Goal: Information Seeking & Learning: Learn about a topic

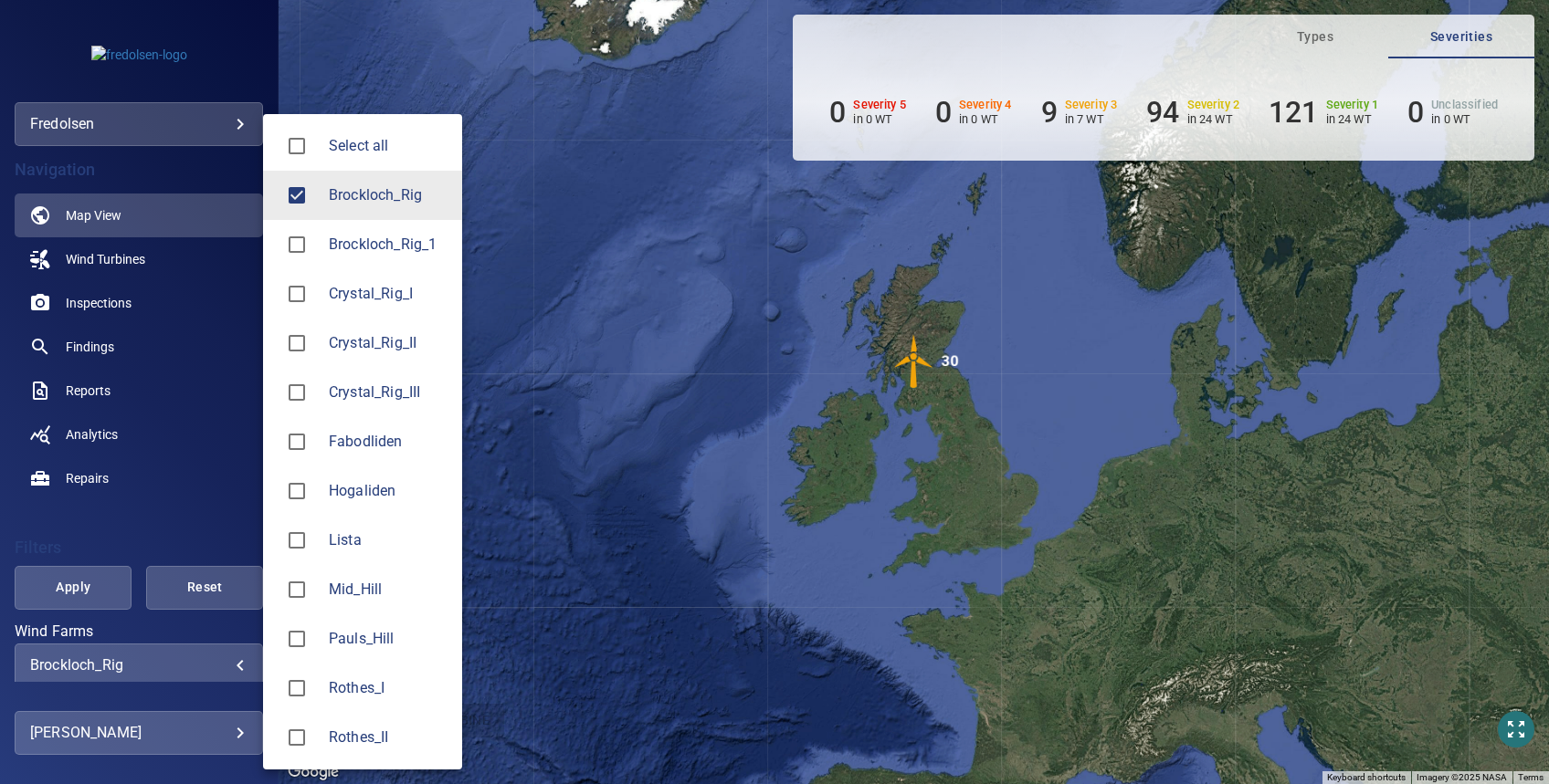
click at [95, 658] on body "**********" at bounding box center [774, 392] width 1549 height 784
type input "**********"
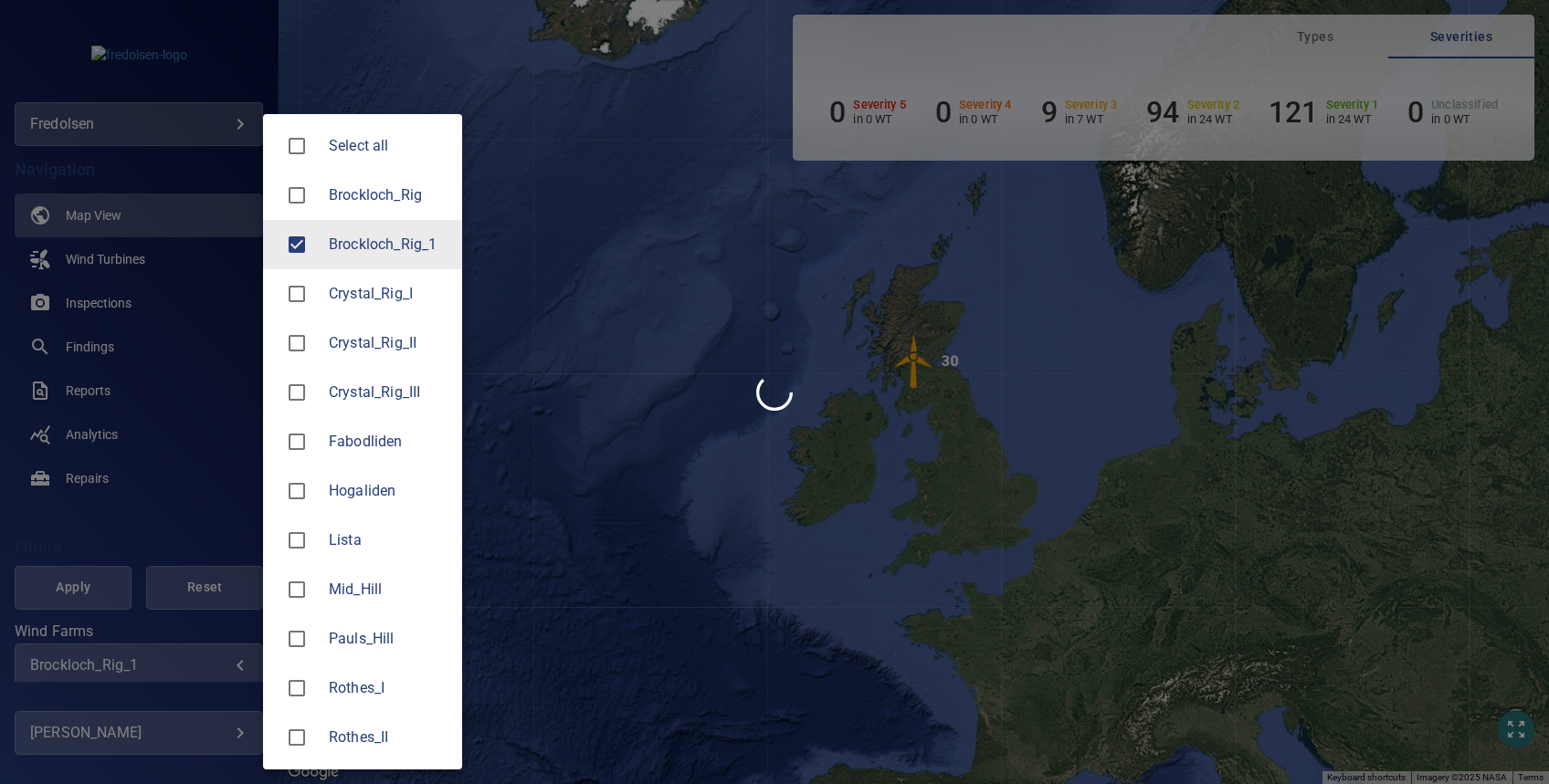
drag, startPoint x: 108, startPoint y: 547, endPoint x: 114, endPoint y: 530, distance: 18.0
click at [108, 544] on div at bounding box center [774, 392] width 1549 height 784
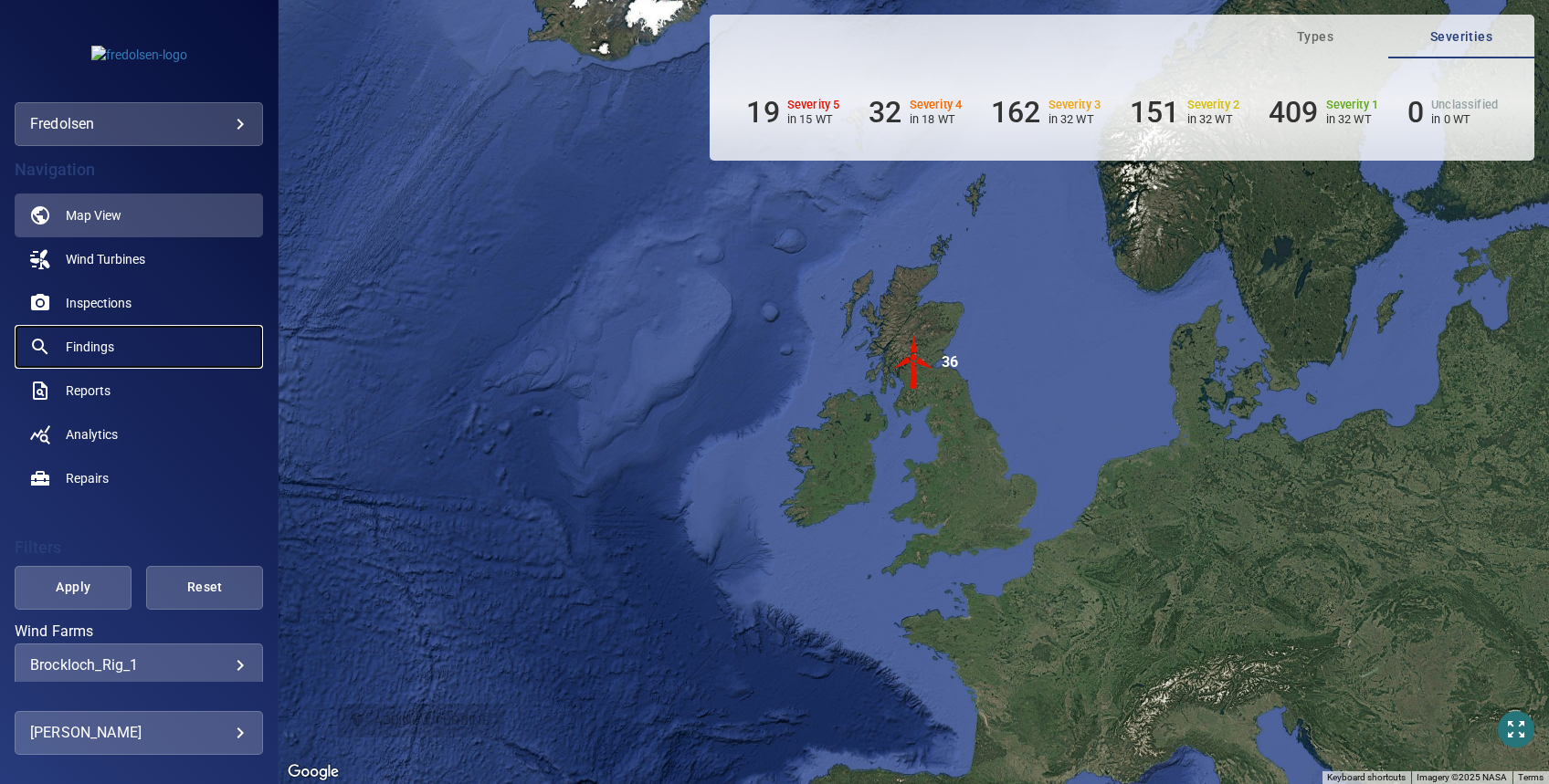
click at [93, 350] on span "Findings" at bounding box center [89, 346] width 48 height 18
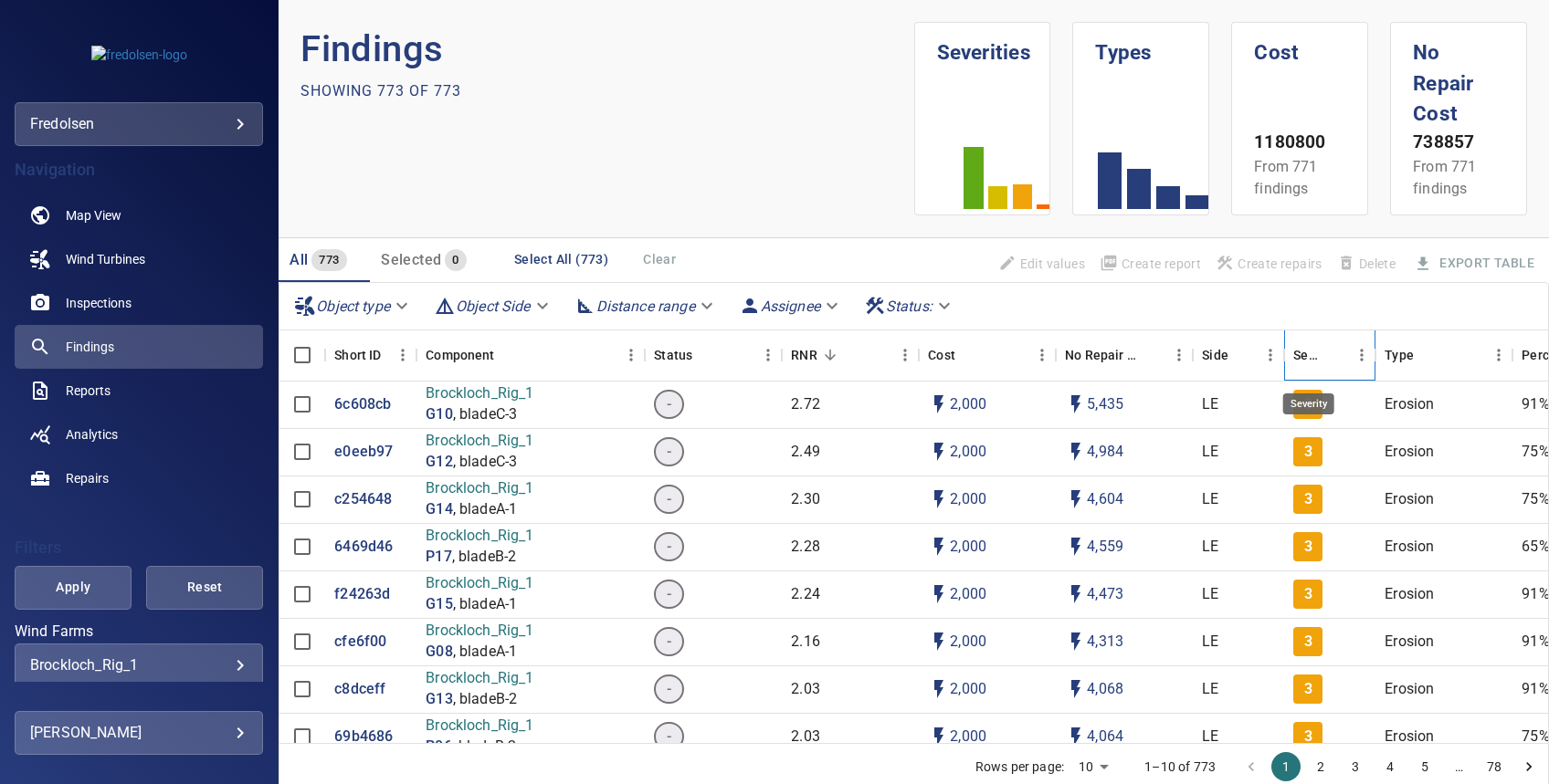
click at [1310, 362] on div "Severity" at bounding box center [1308, 355] width 29 height 51
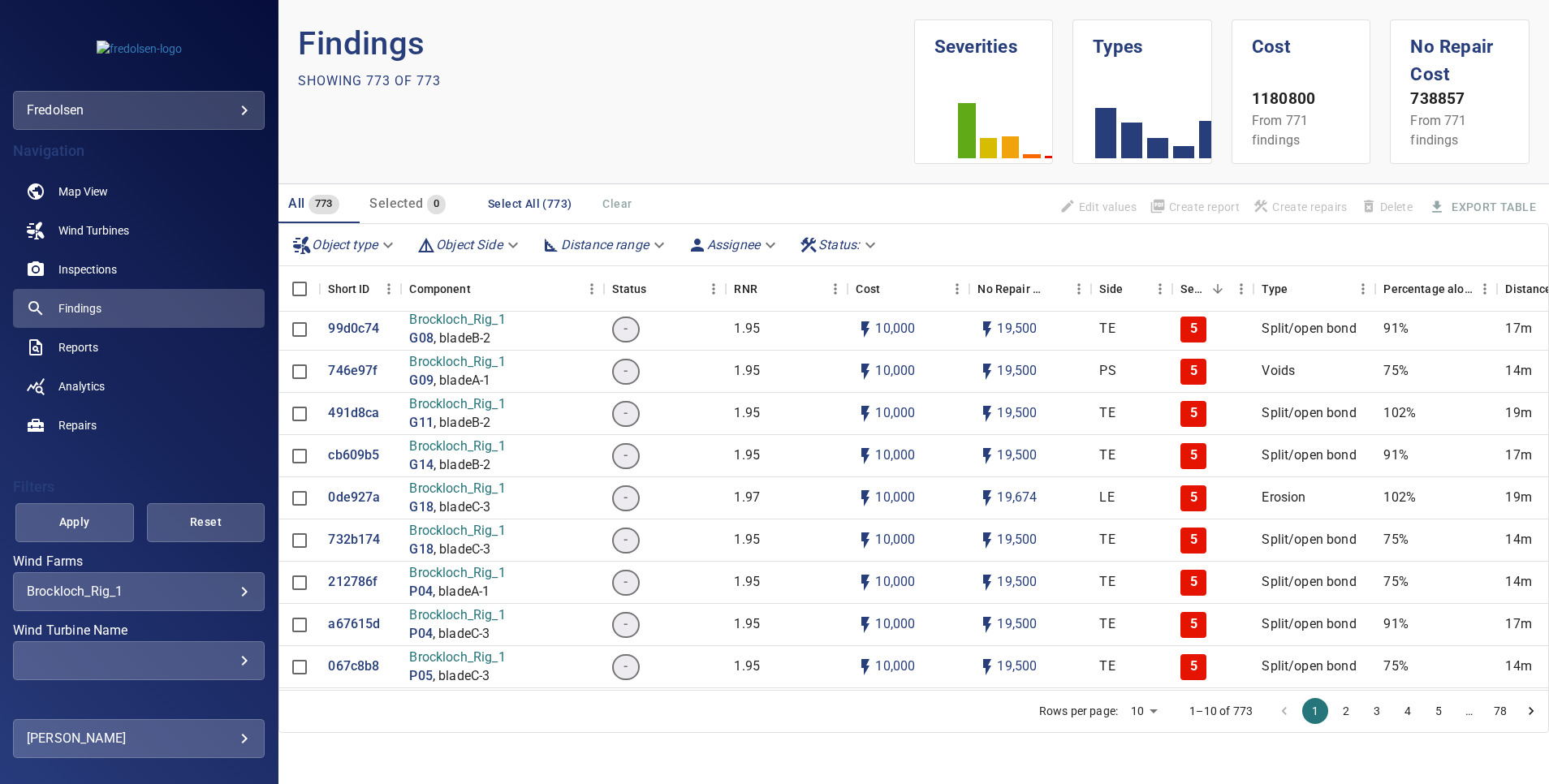
scroll to position [121, 0]
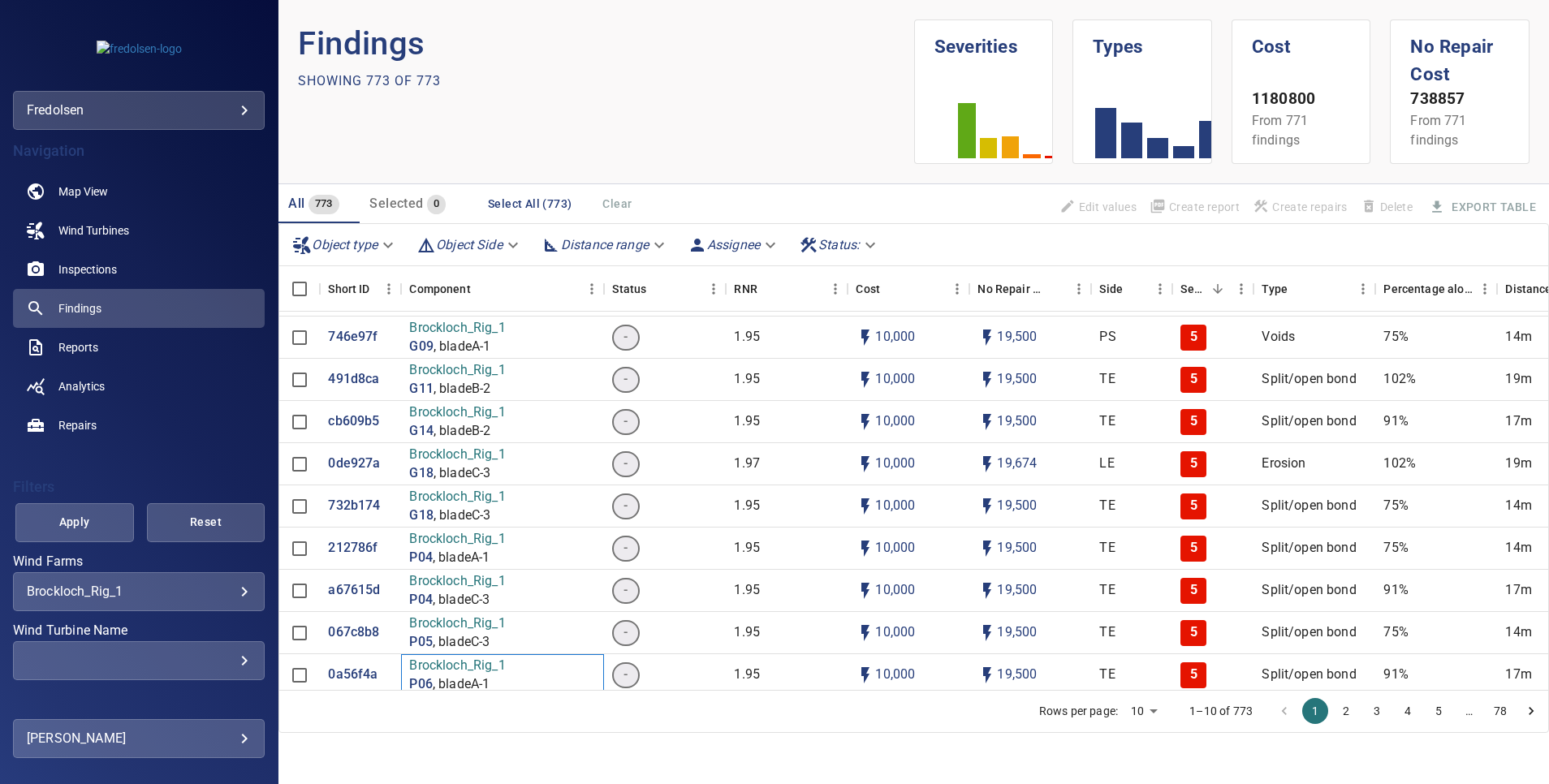
drag, startPoint x: 598, startPoint y: 669, endPoint x: 607, endPoint y: 676, distance: 11.4
click at [599, 669] on div "Brockloch_Rig_1 P06 , bladeA-1" at bounding box center [502, 675] width 203 height 42
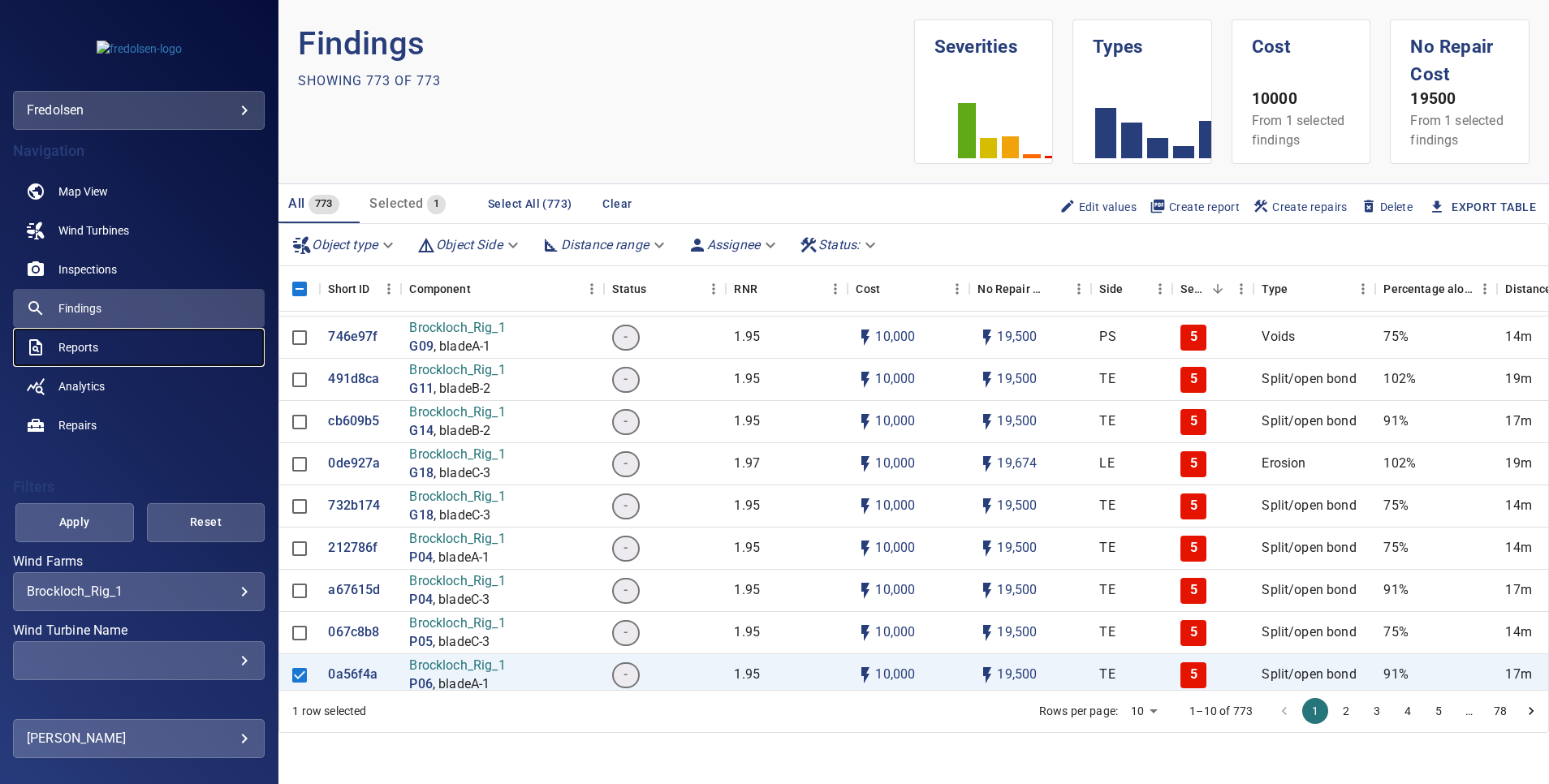
click at [88, 352] on span "Reports" at bounding box center [78, 347] width 40 height 16
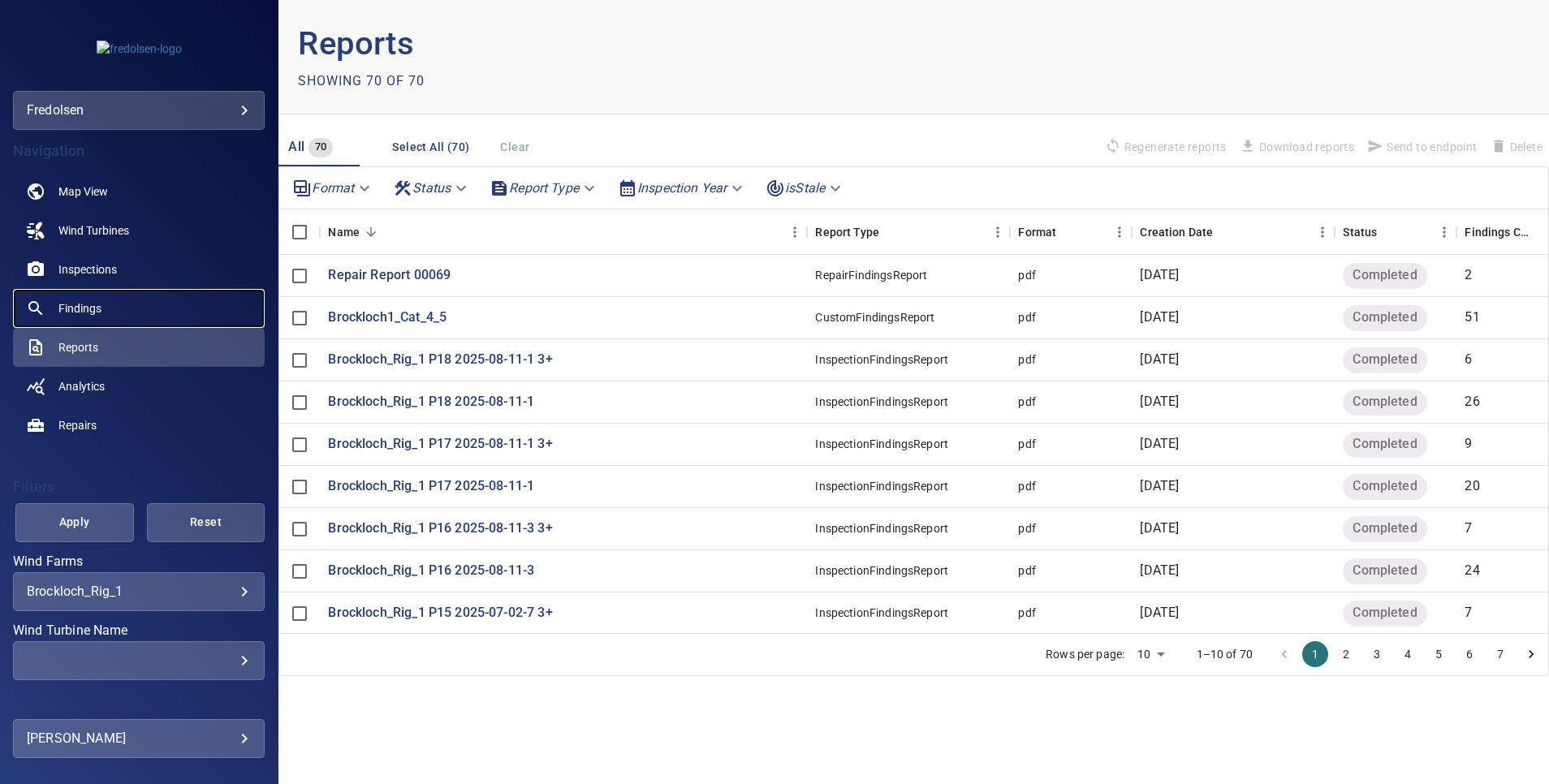
click at [65, 311] on span "Findings" at bounding box center [80, 308] width 43 height 16
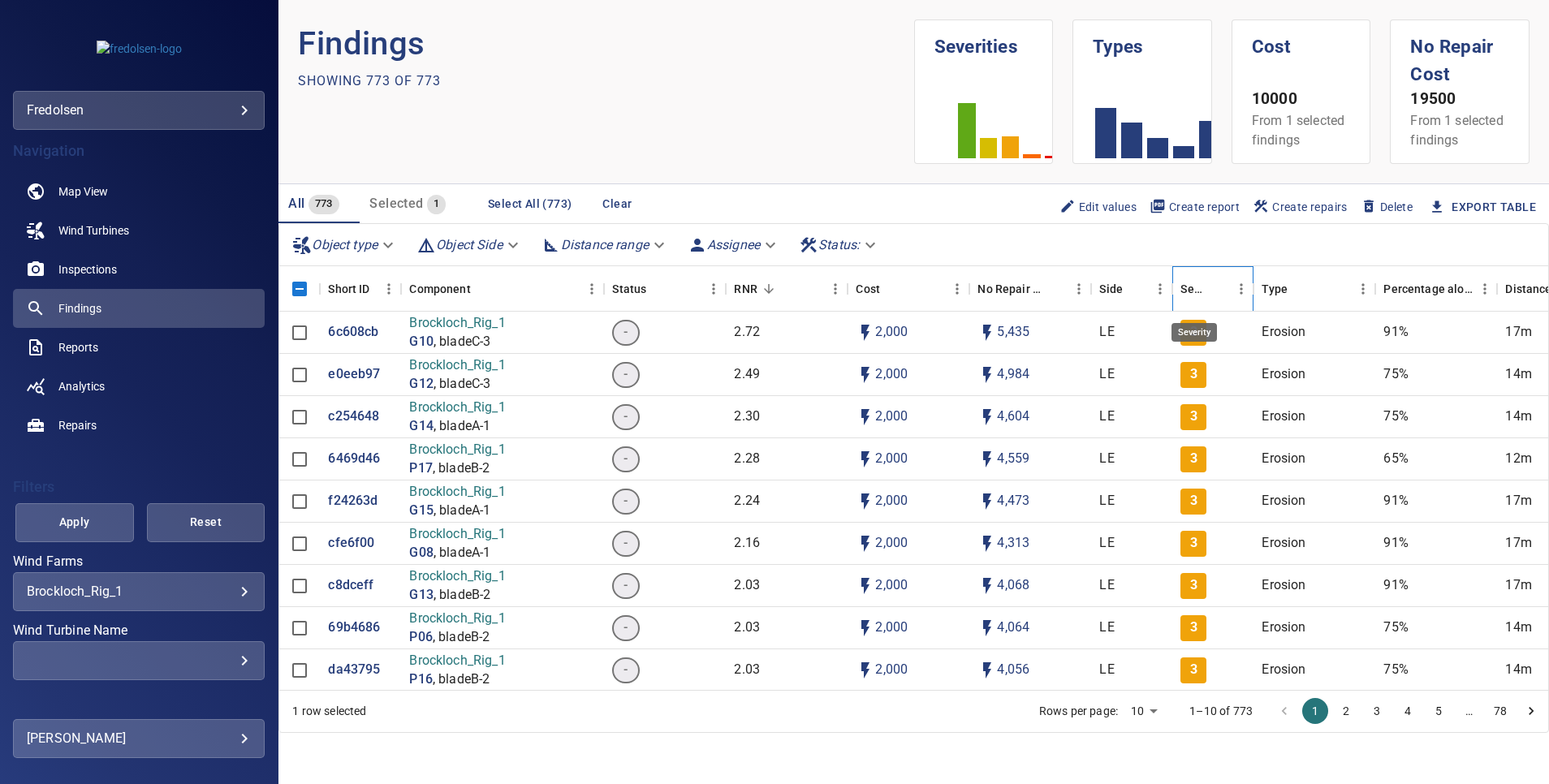
click at [1195, 292] on div "Severity" at bounding box center [1193, 288] width 26 height 45
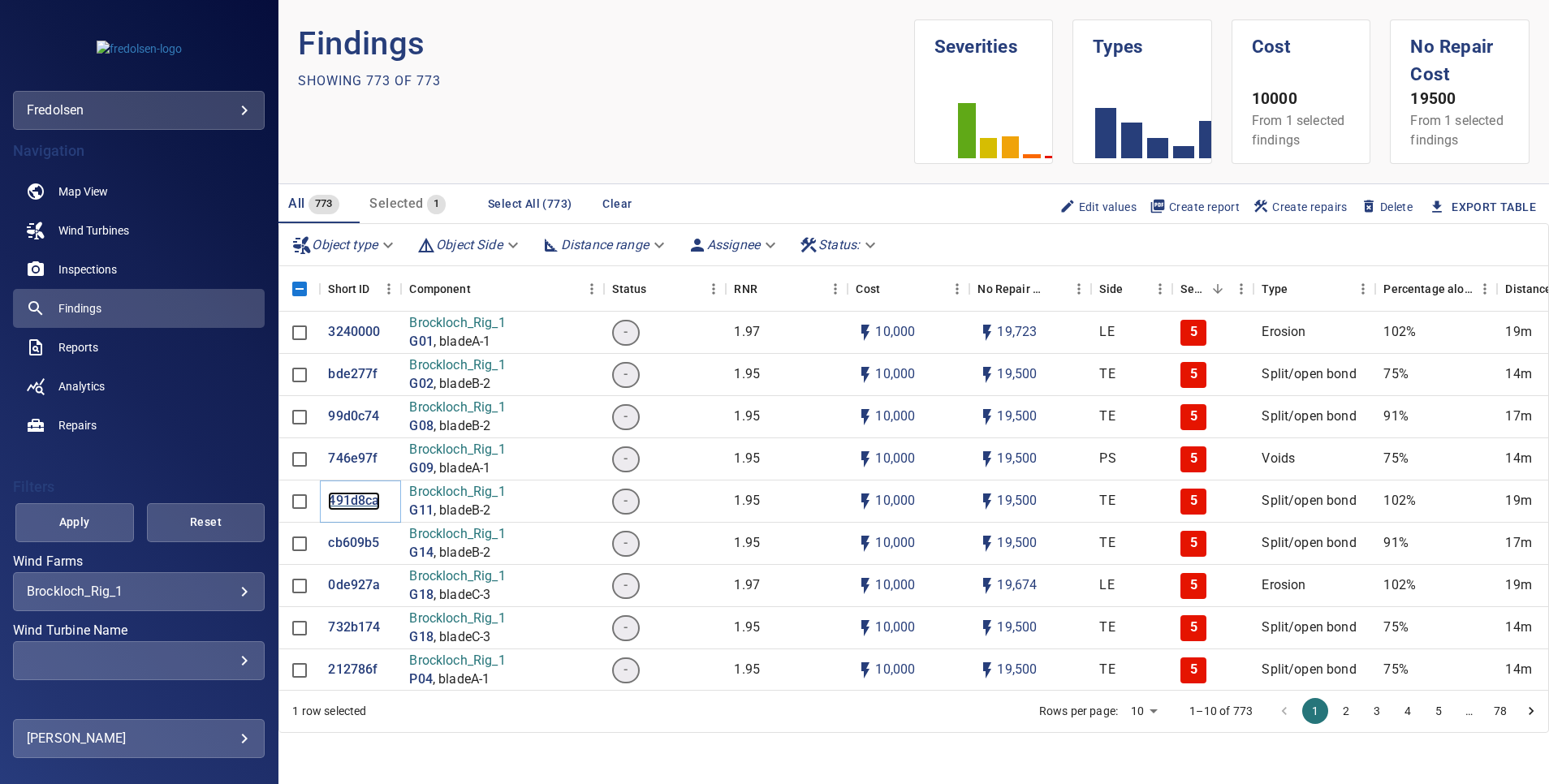
click at [348, 504] on p "491d8ca" at bounding box center [353, 501] width 51 height 19
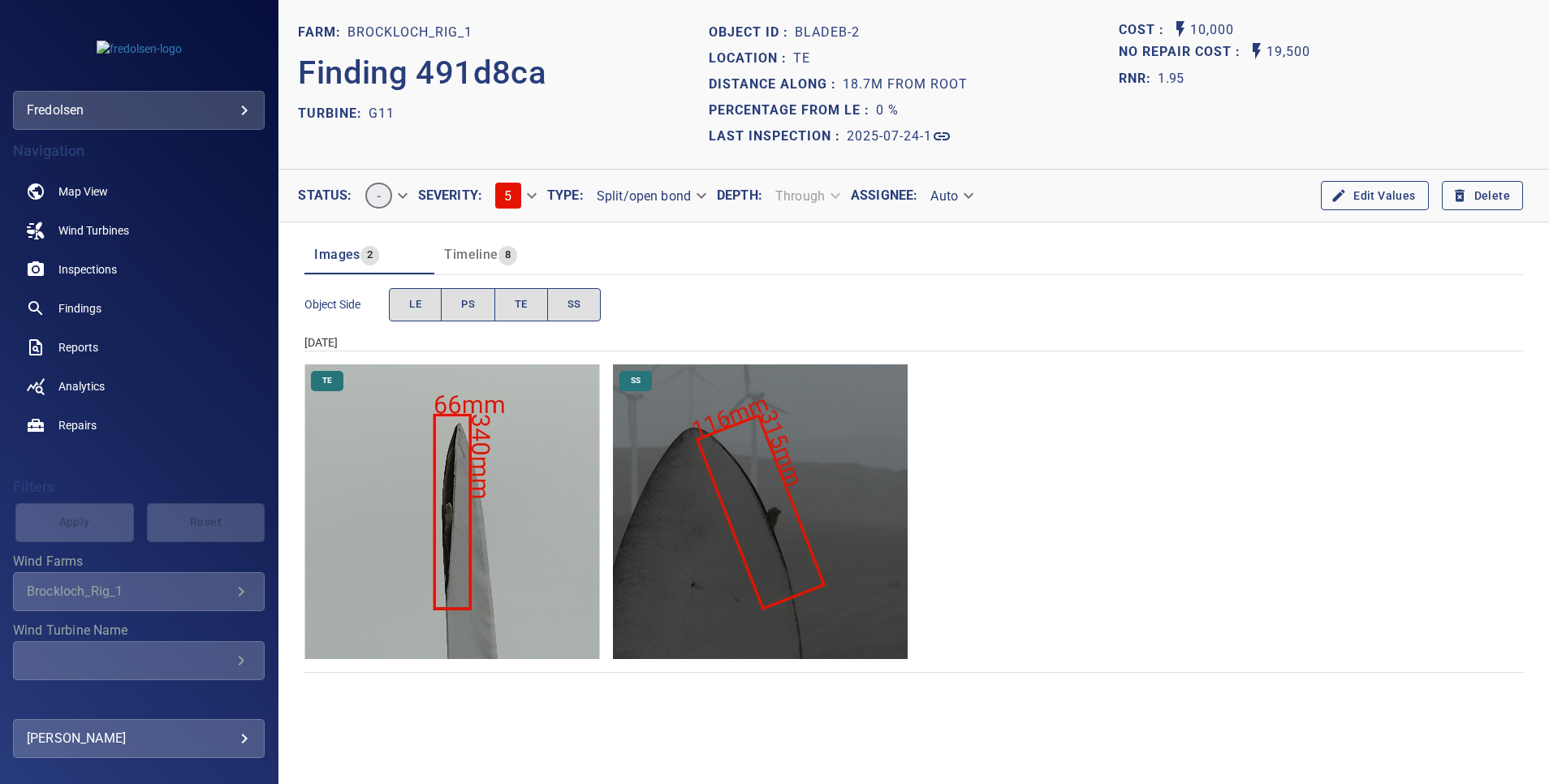
click at [474, 254] on span "Timeline" at bounding box center [470, 255] width 54 height 15
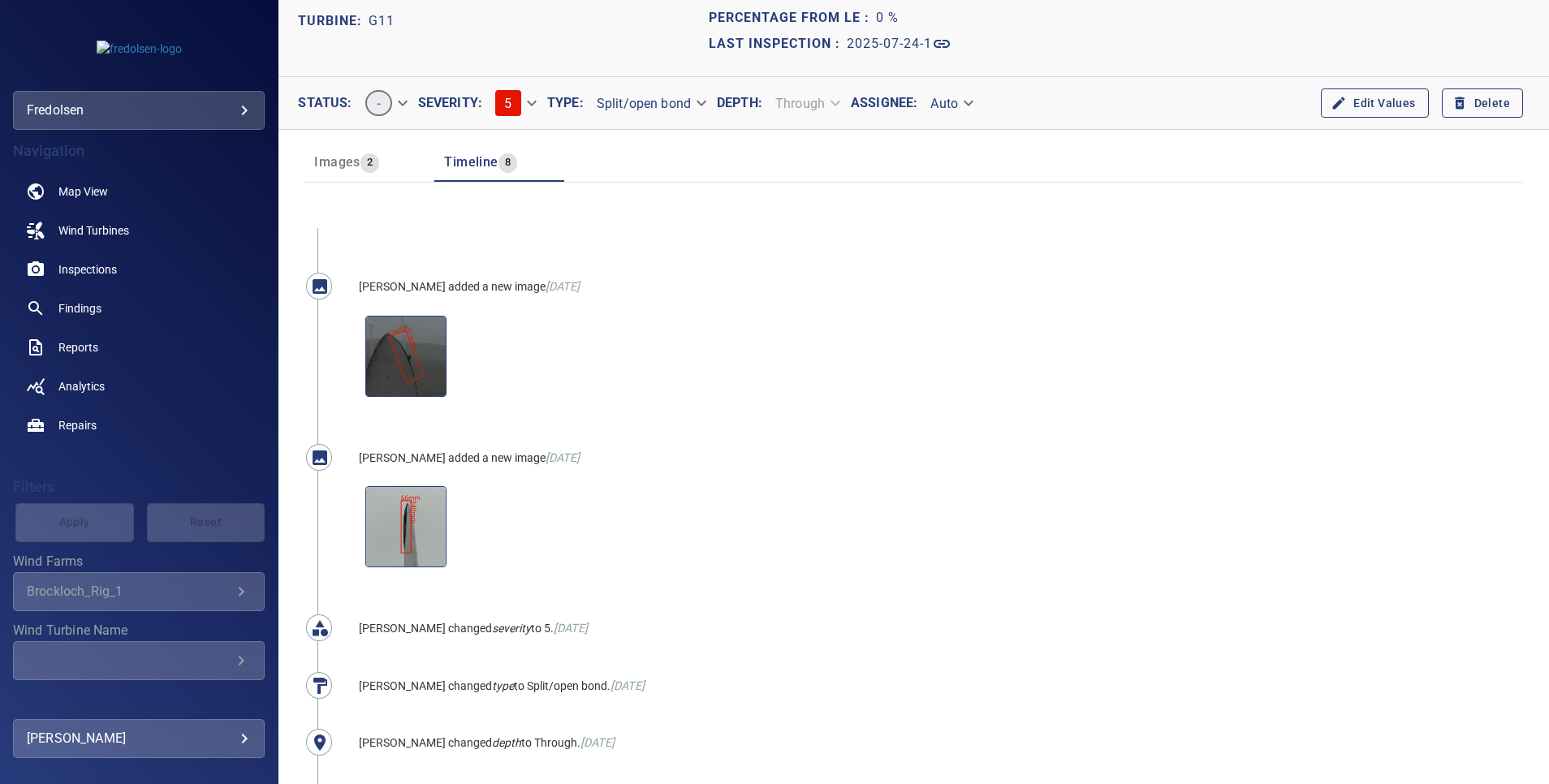
scroll to position [29, 0]
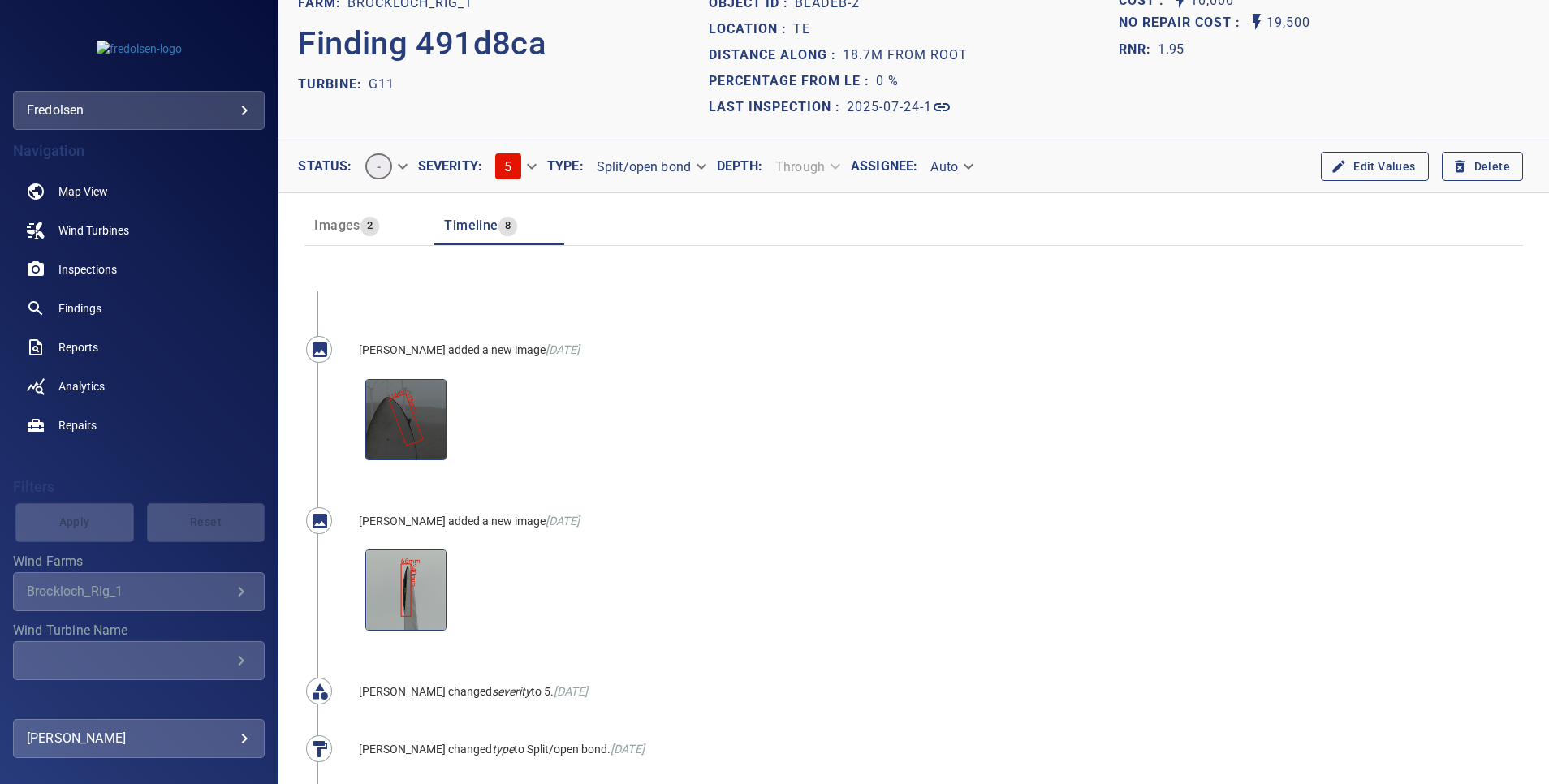
click at [530, 164] on body "**********" at bounding box center [774, 392] width 1549 height 784
click at [420, 111] on div at bounding box center [774, 392] width 1549 height 784
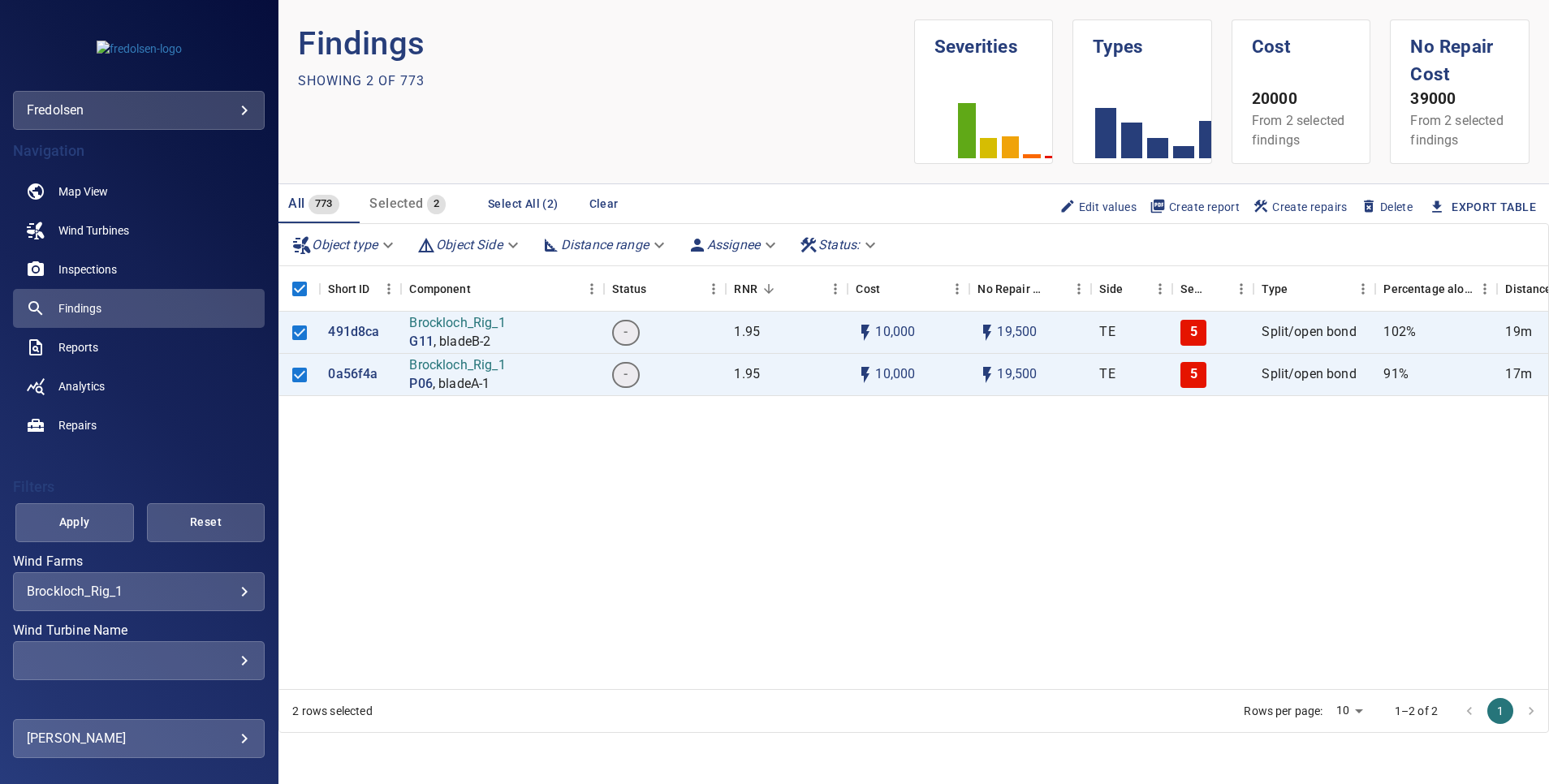
scroll to position [1, 0]
click at [495, 550] on div "491d8ca Brockloch_Rig_1 G11 , bladeB-2 - 1.95 10,000 19,500 TE 5 Split/open bon…" at bounding box center [1112, 499] width 1664 height 377
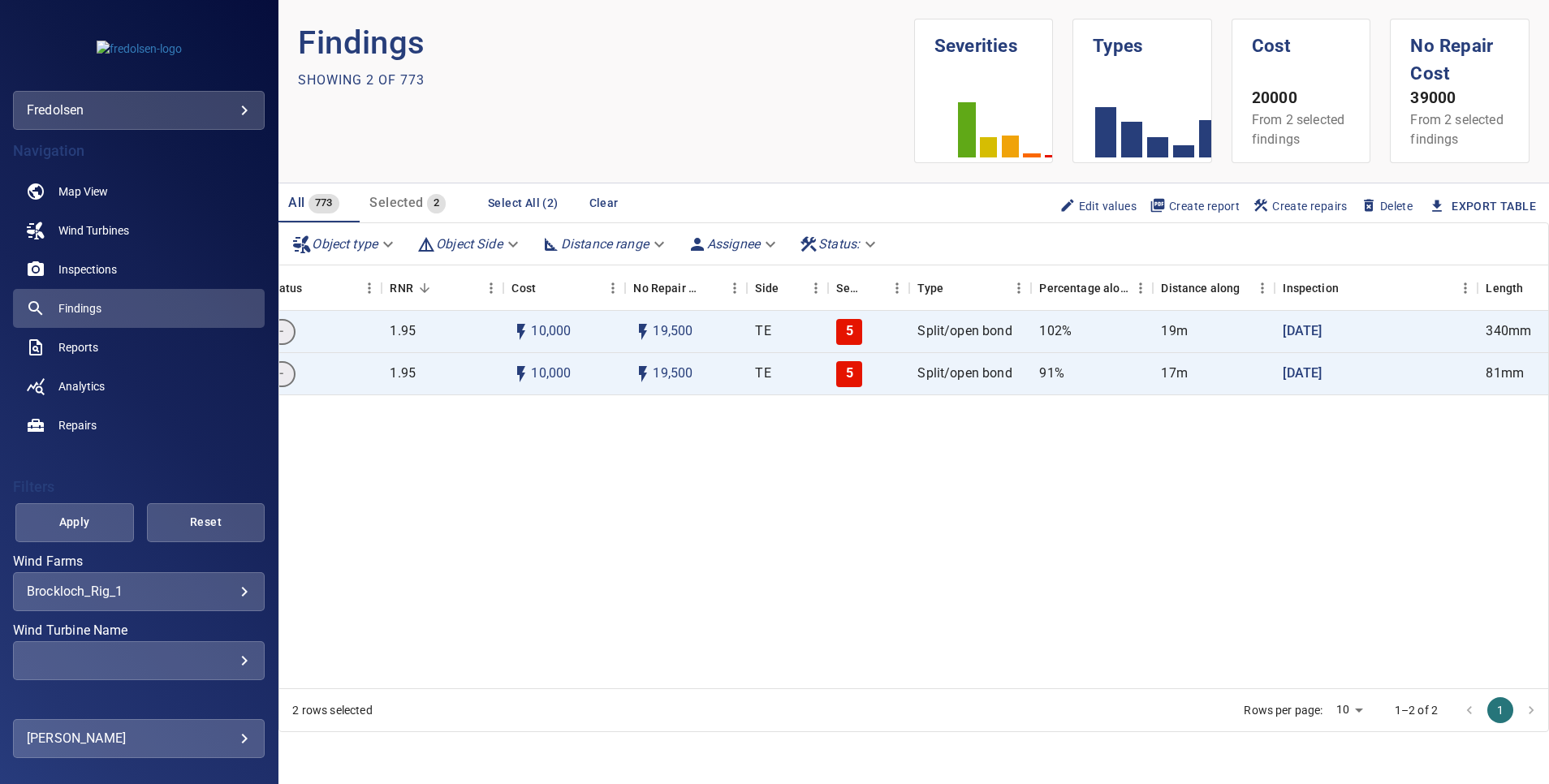
scroll to position [0, 0]
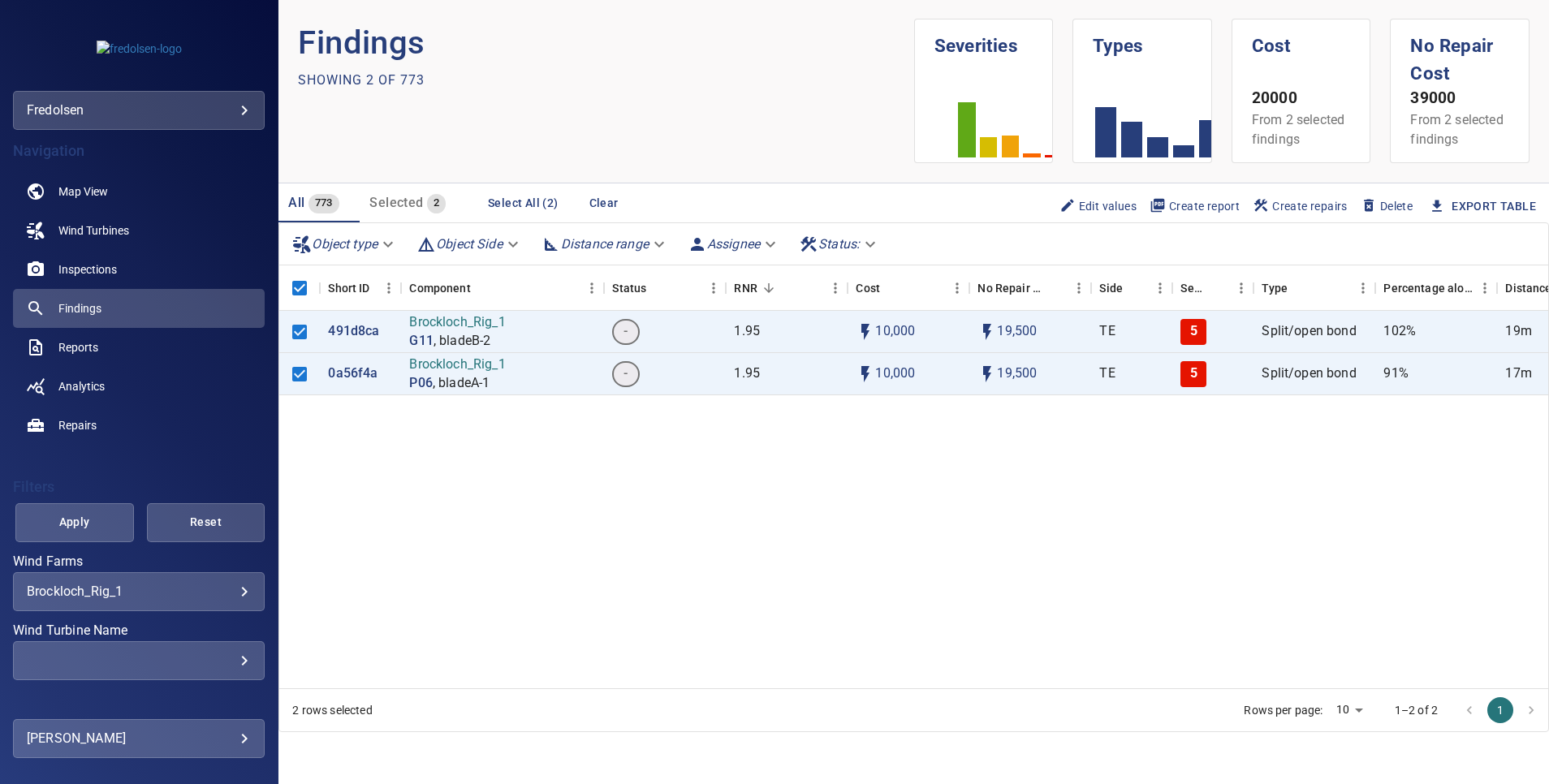
click at [1336, 696] on body "**********" at bounding box center [774, 392] width 1549 height 784
click at [1330, 696] on li "100" at bounding box center [1330, 750] width 48 height 29
type input "***"
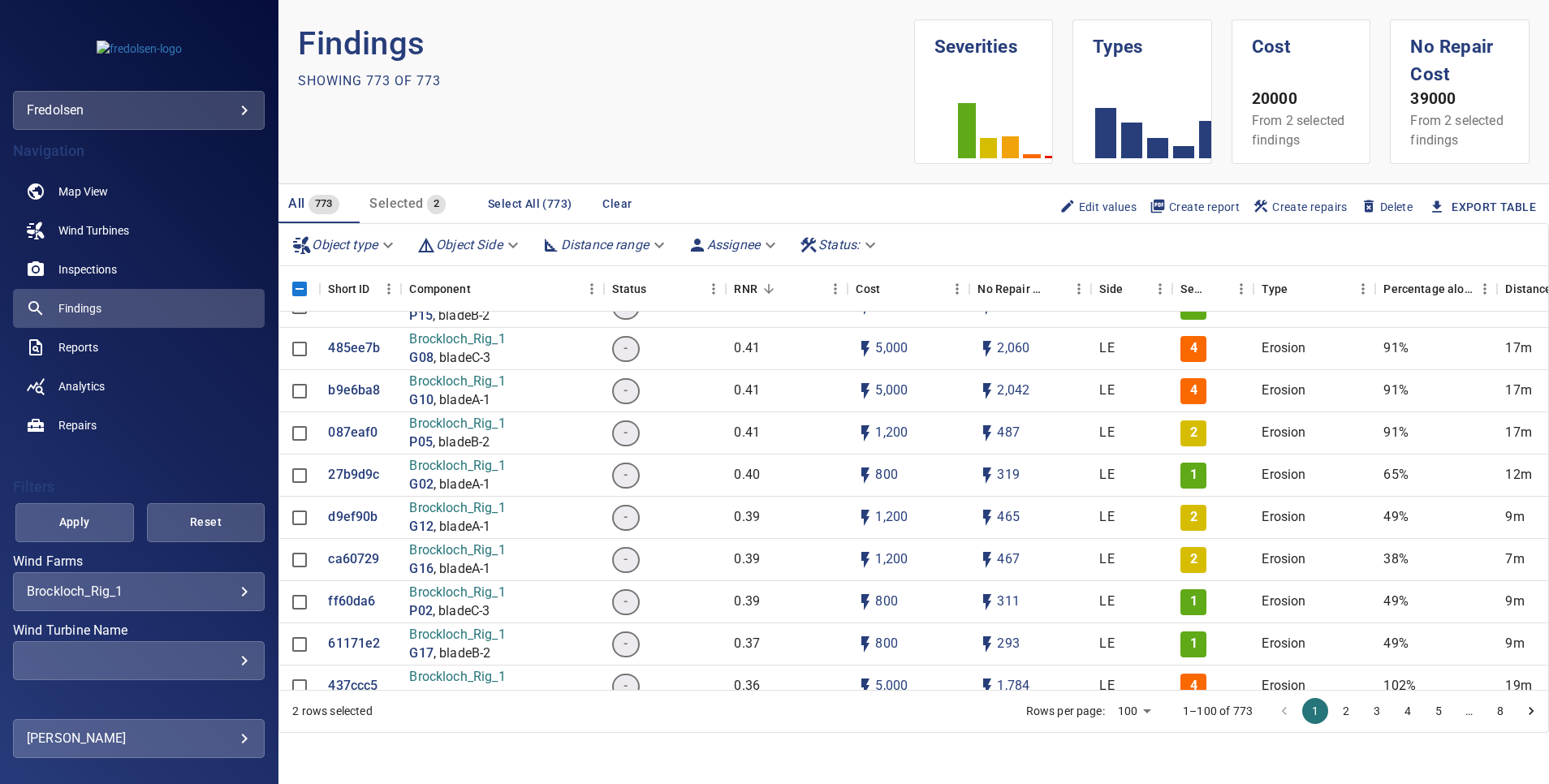
scroll to position [5721, 0]
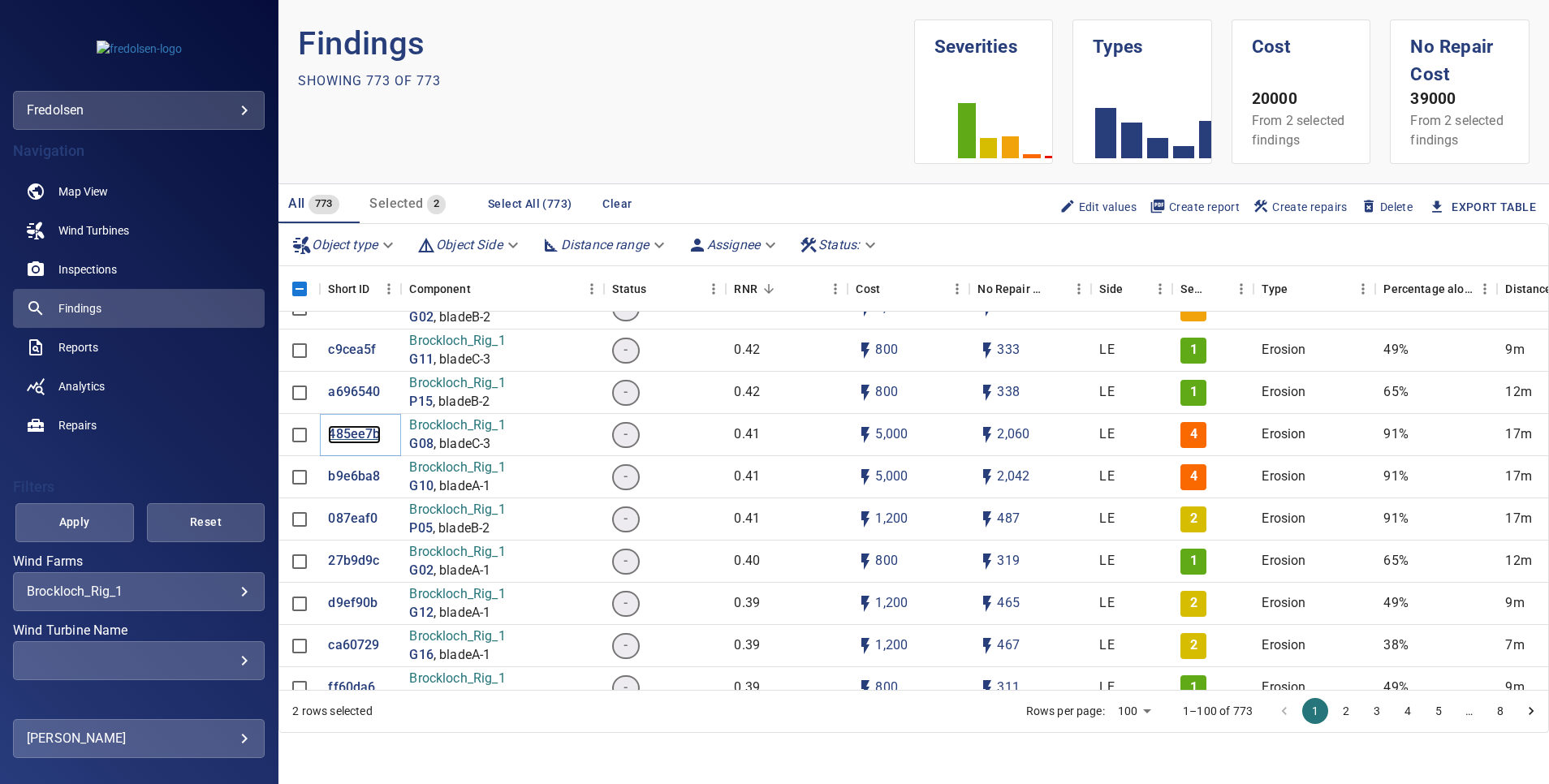
click at [359, 434] on p "485ee7b" at bounding box center [353, 434] width 52 height 19
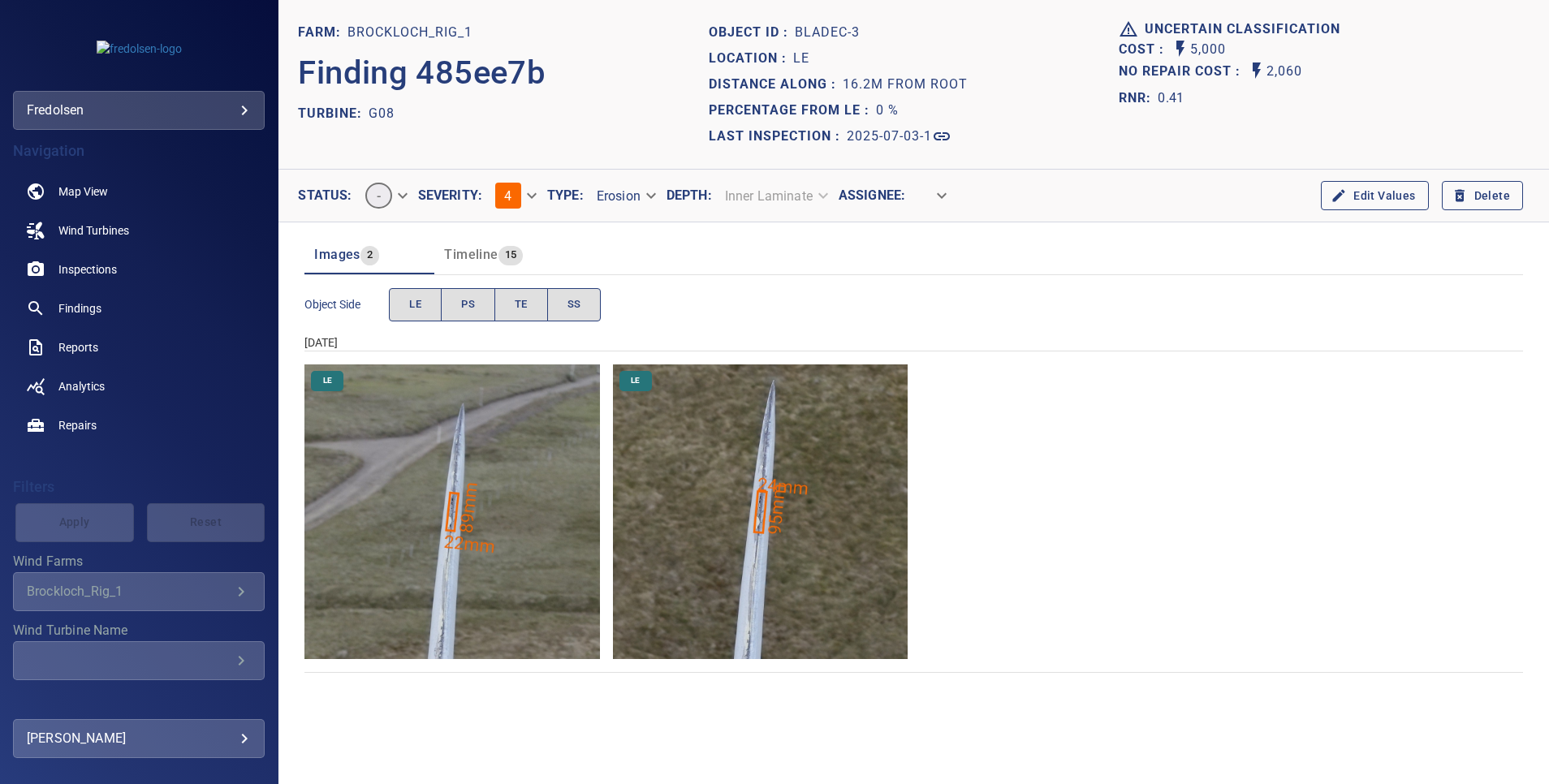
click at [454, 258] on span "Timeline" at bounding box center [470, 255] width 54 height 15
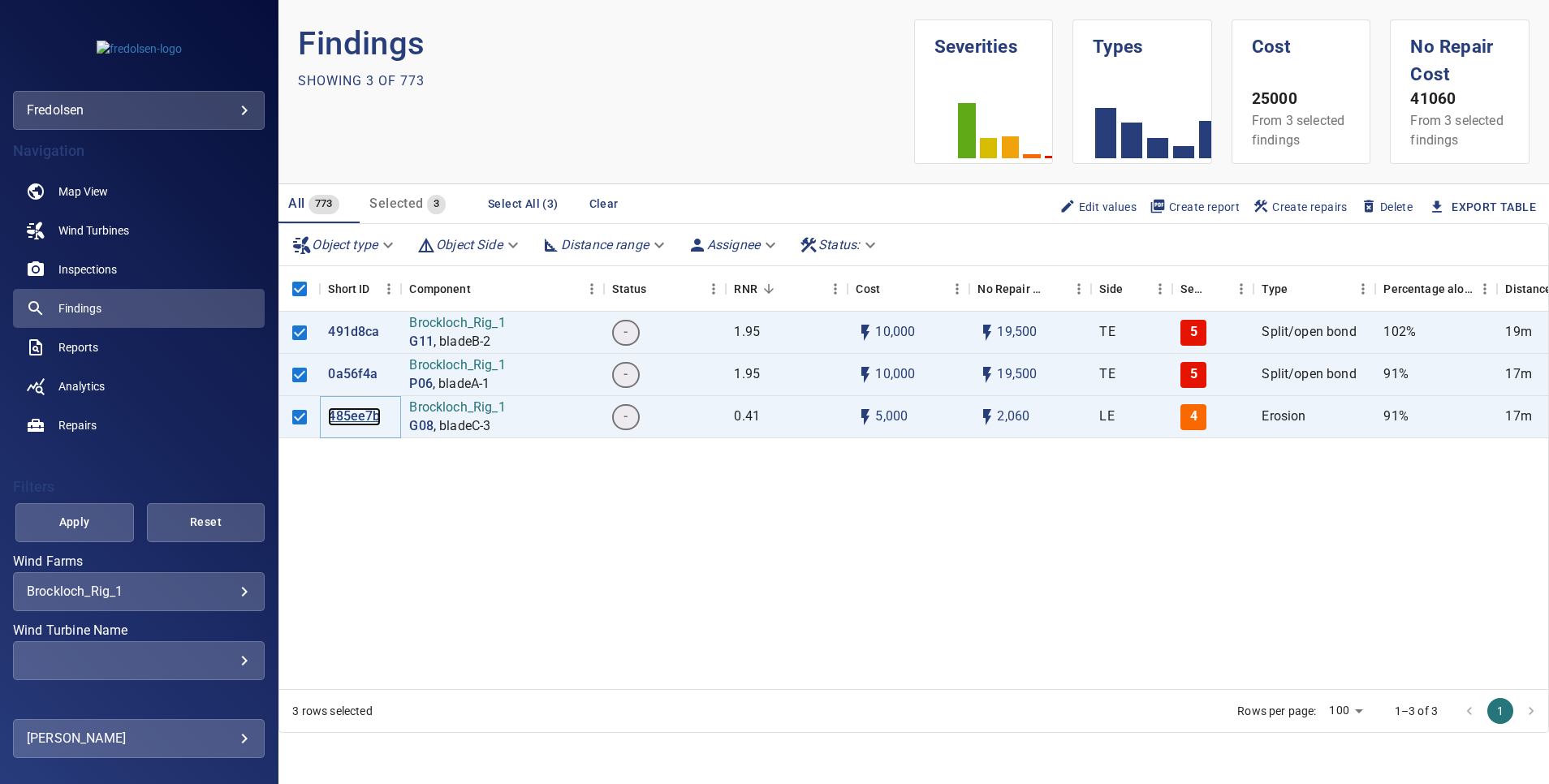
click at [343, 416] on p "485ee7b" at bounding box center [353, 416] width 52 height 19
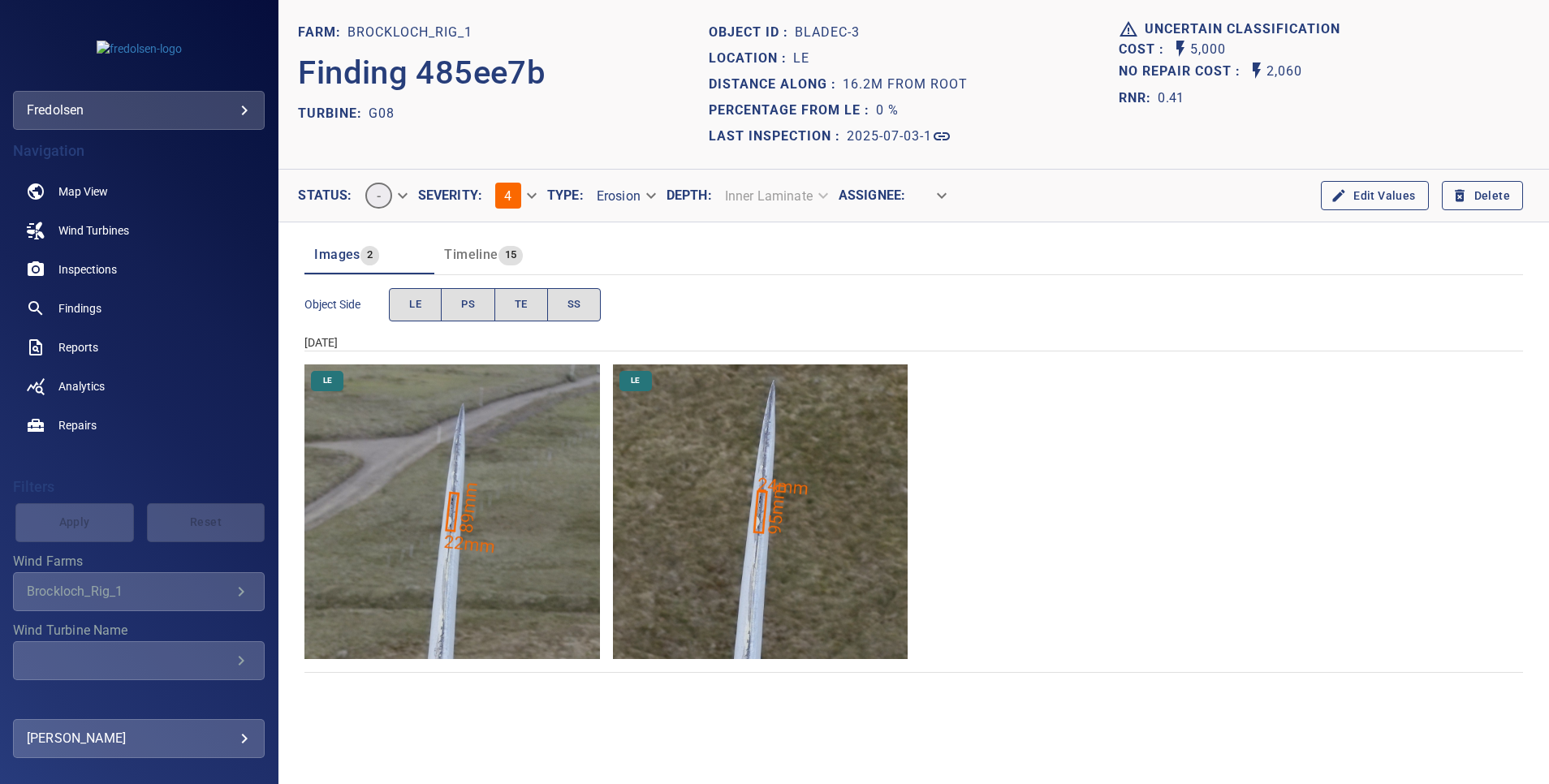
click at [472, 253] on span "Timeline" at bounding box center [470, 255] width 54 height 15
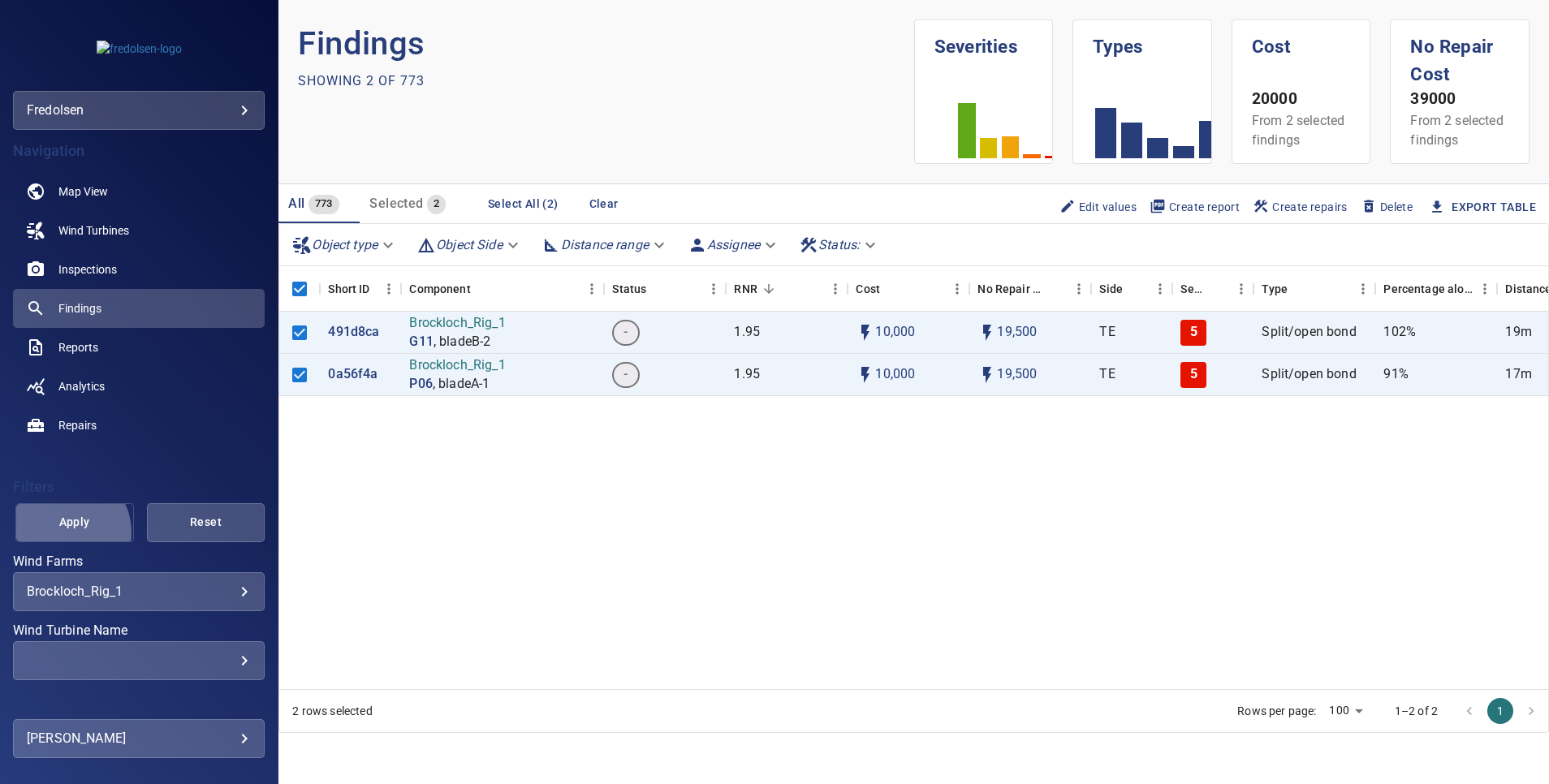
click at [62, 533] on button "Apply" at bounding box center [74, 522] width 119 height 39
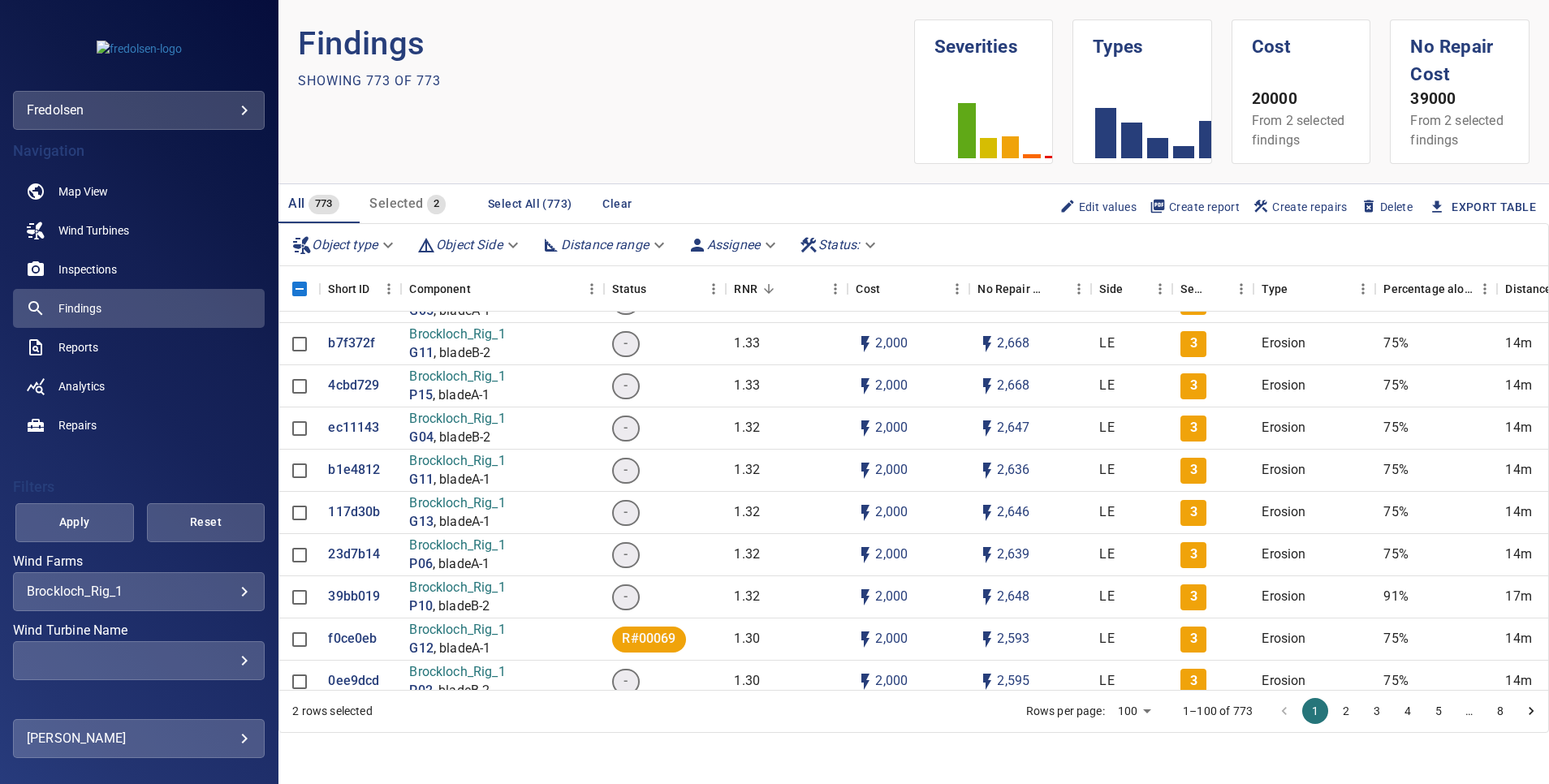
scroll to position [2434, 0]
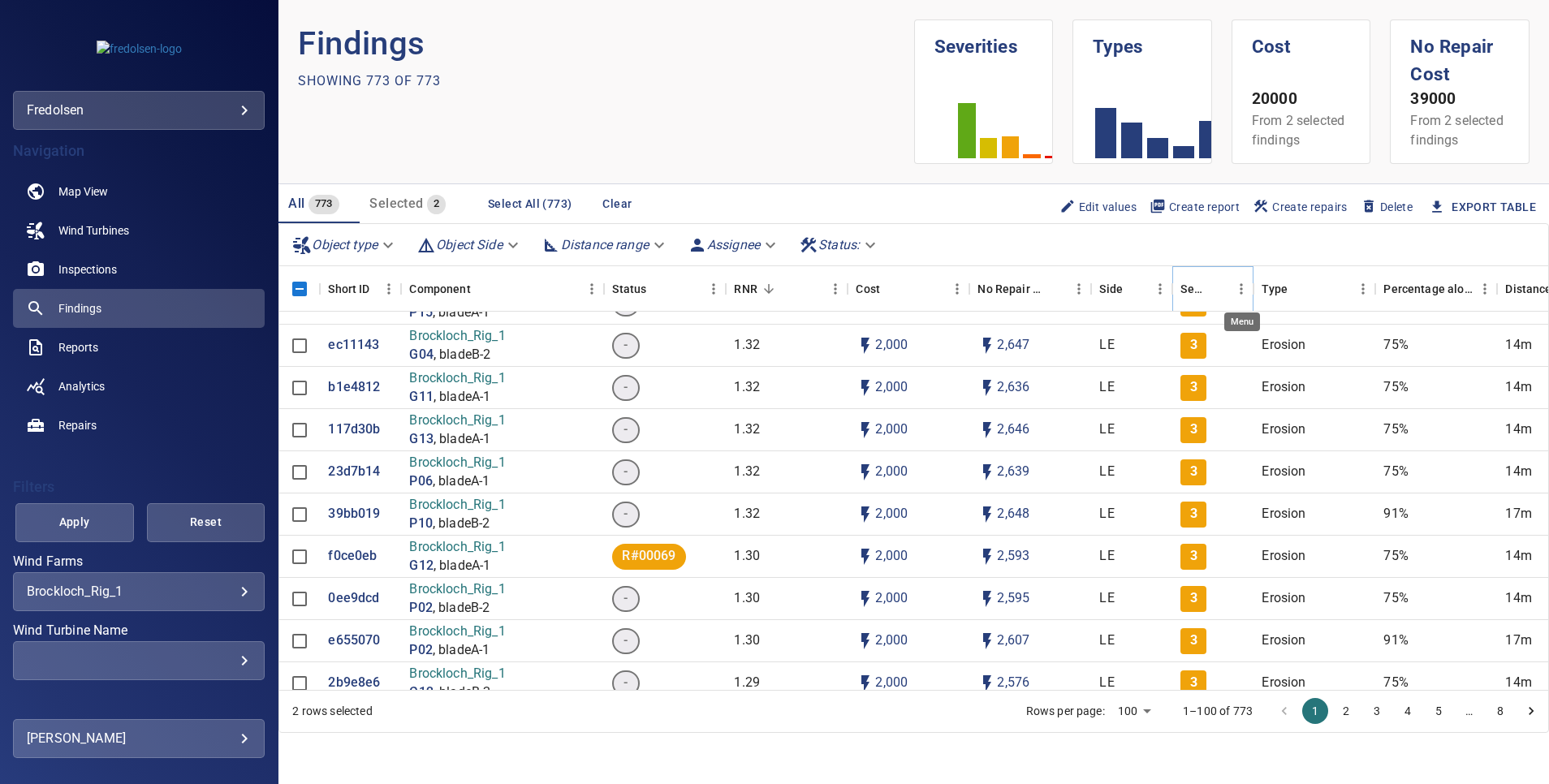
click at [1239, 292] on icon "Menu" at bounding box center [1241, 288] width 16 height 16
click at [1162, 422] on span "Manage columns" at bounding box center [1167, 424] width 146 height 20
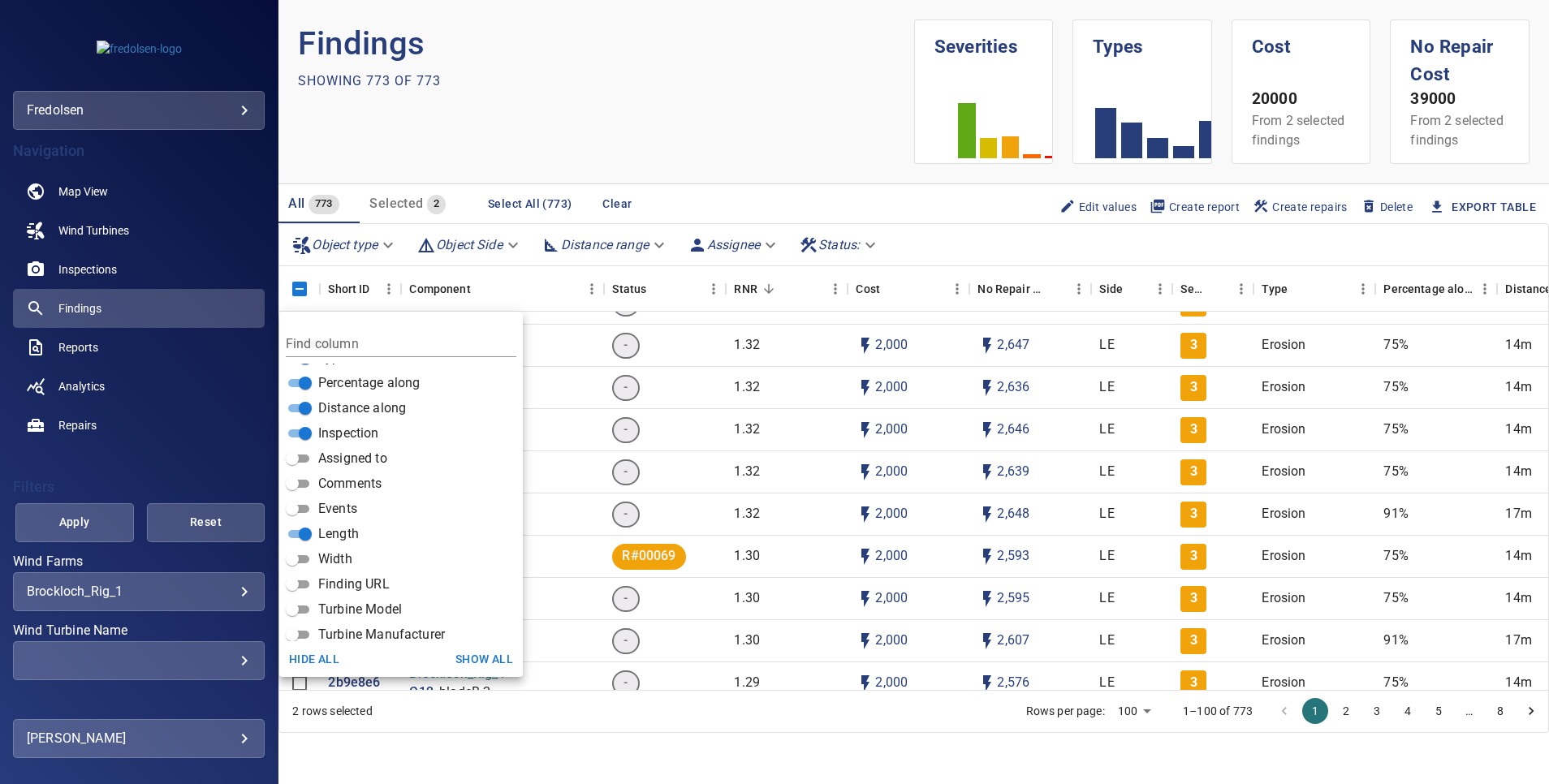
scroll to position [390, 0]
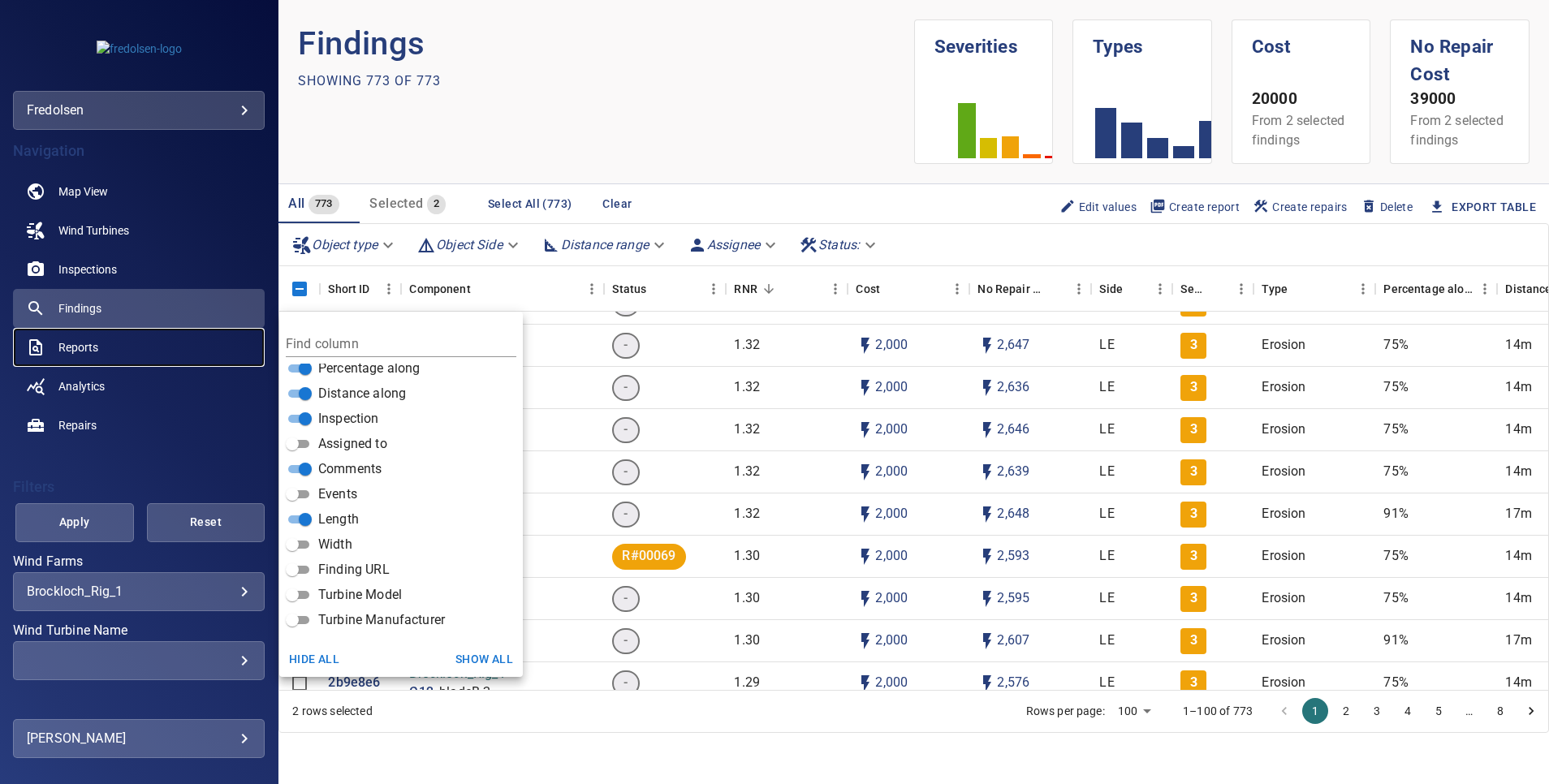
click at [72, 344] on span "Reports" at bounding box center [78, 347] width 40 height 16
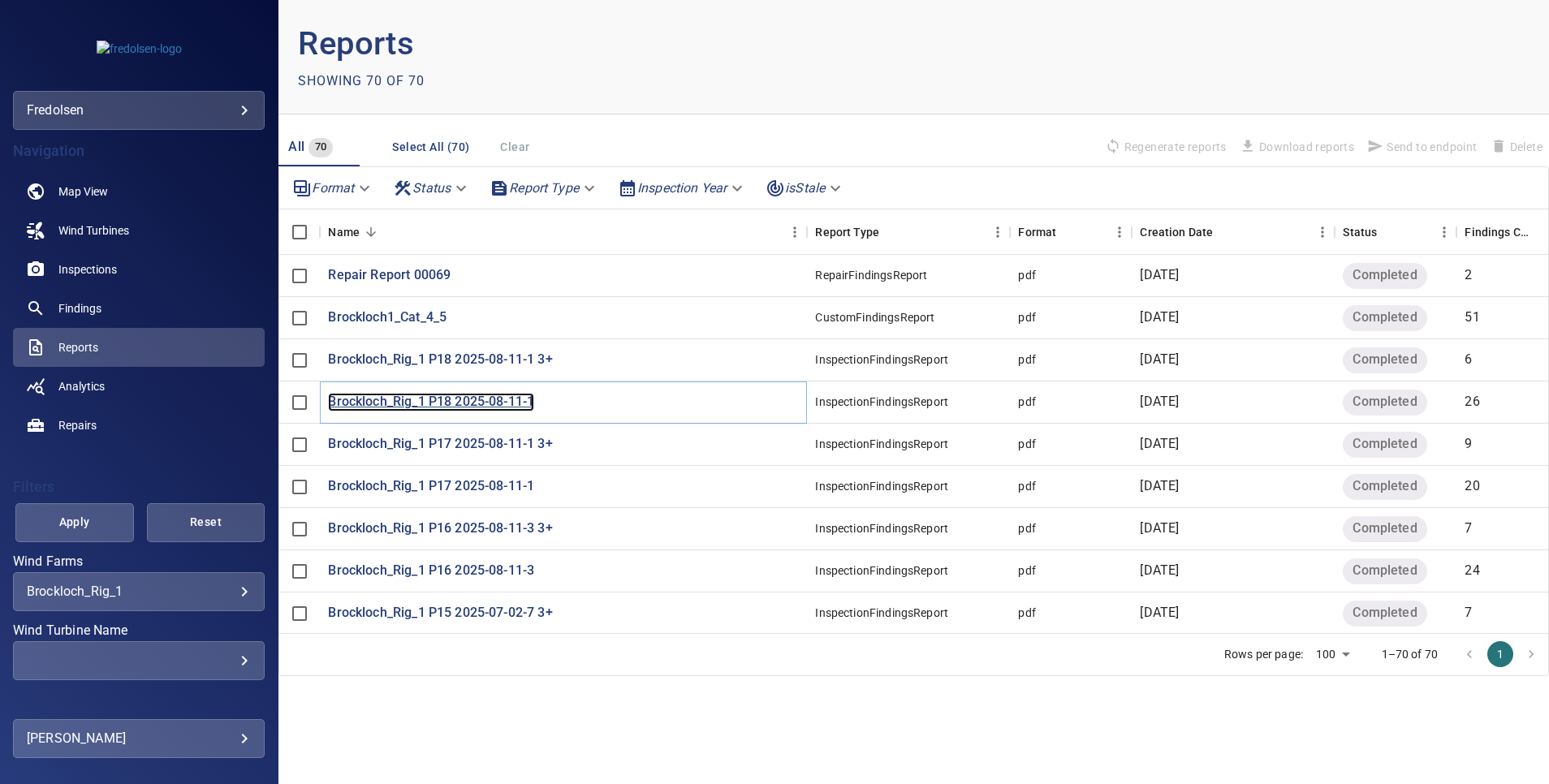
click at [439, 400] on p "Brockloch_Rig_1 P18 2025-08-11-1" at bounding box center [430, 402] width 206 height 19
click at [393, 279] on p "Repair Report 00069" at bounding box center [388, 275] width 122 height 19
click at [86, 309] on span "Findings" at bounding box center [80, 308] width 43 height 16
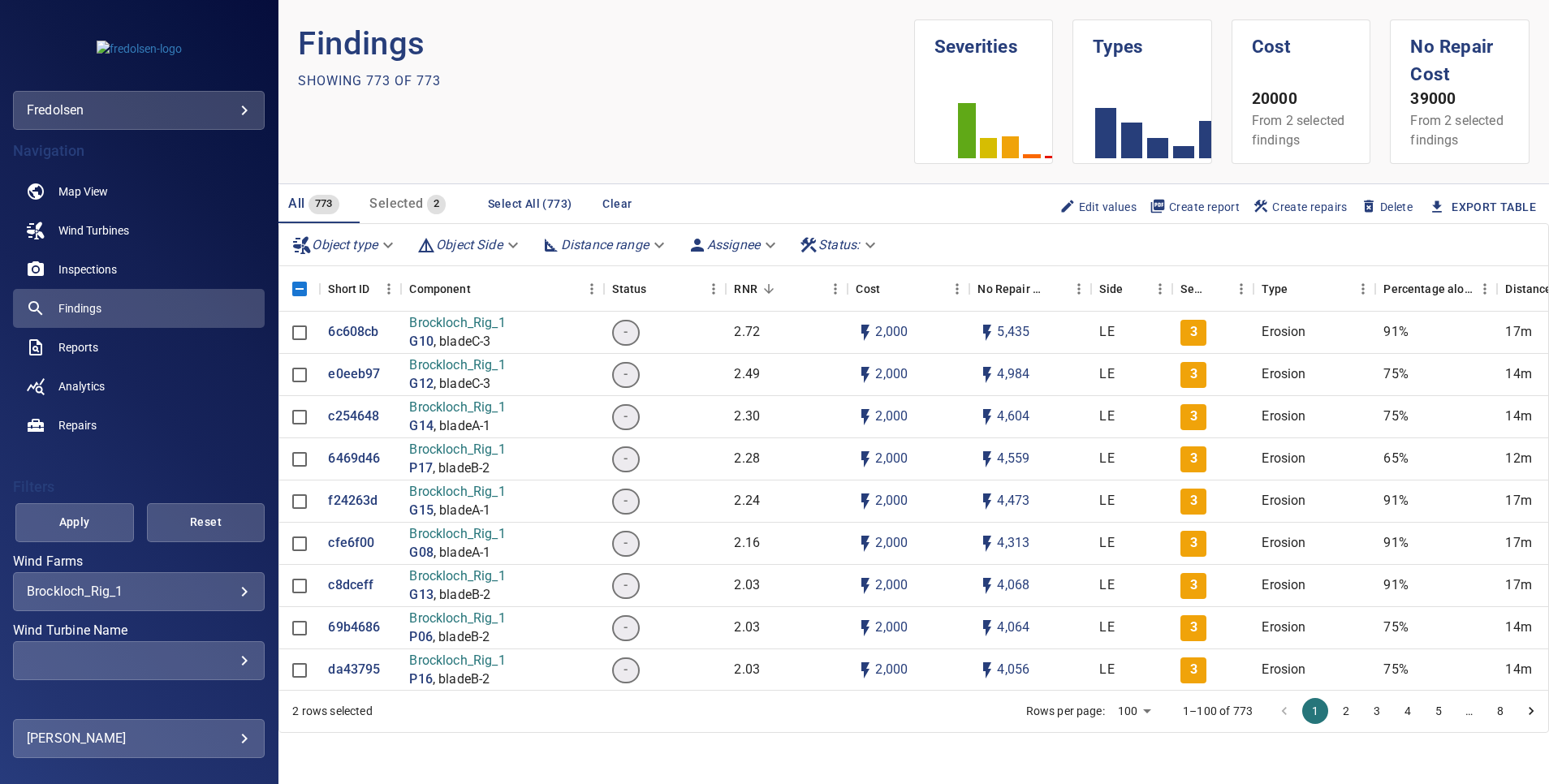
click at [582, 85] on div "Showing 773 of 773" at bounding box center [605, 81] width 615 height 26
click at [674, 62] on p "Findings" at bounding box center [605, 44] width 615 height 49
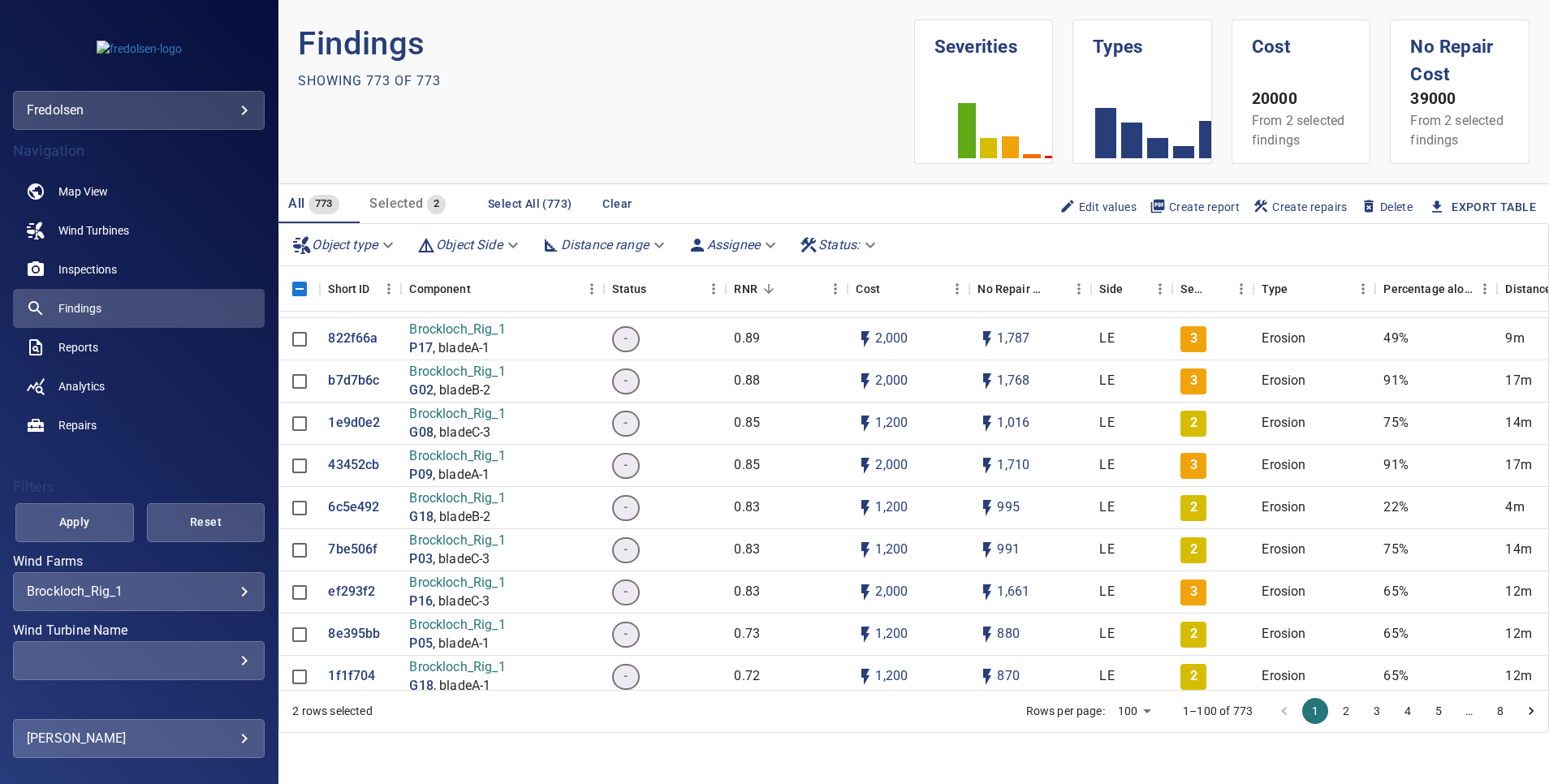
scroll to position [4869, 0]
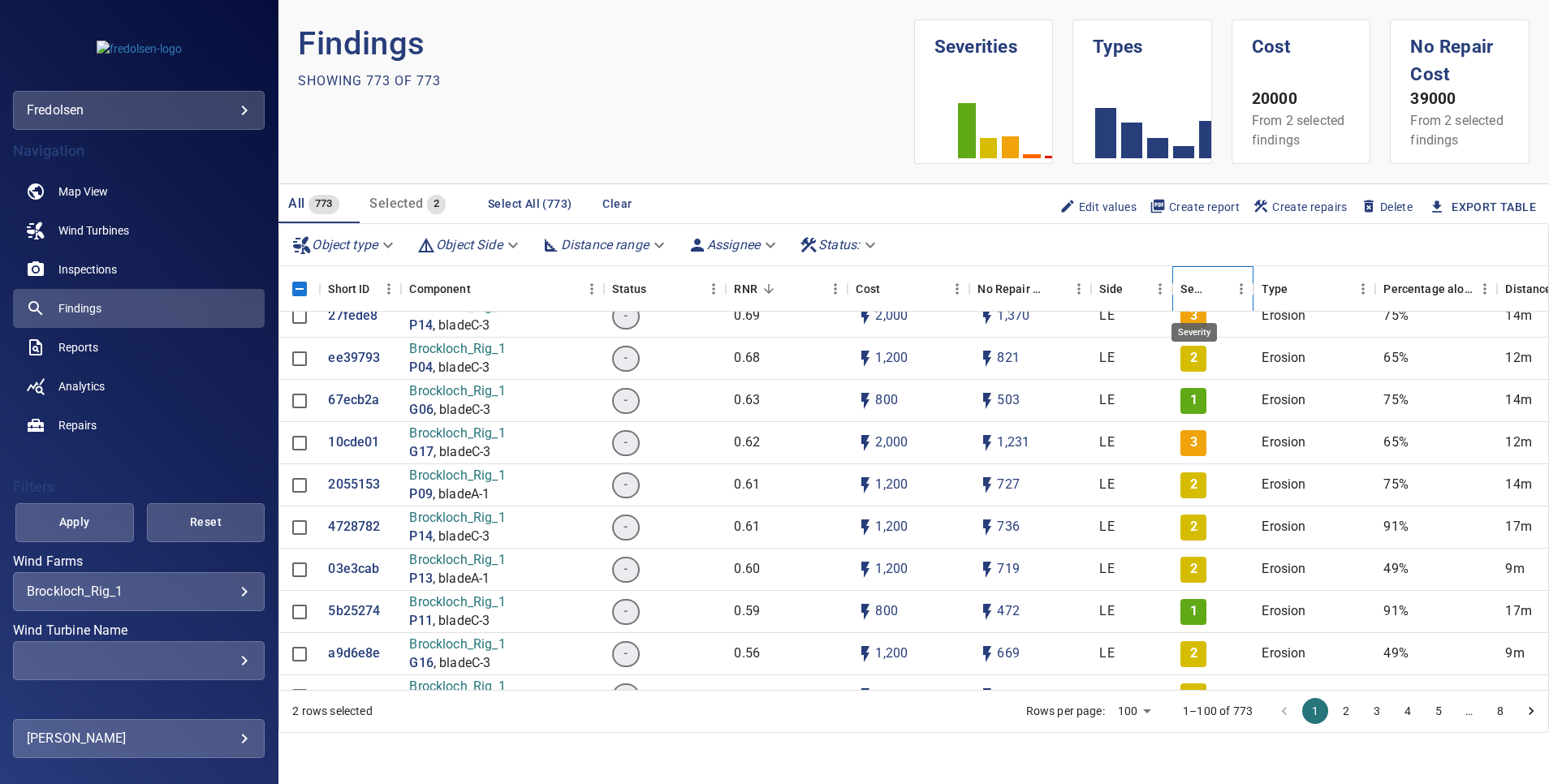
click at [1194, 293] on div "Severity" at bounding box center [1193, 288] width 26 height 45
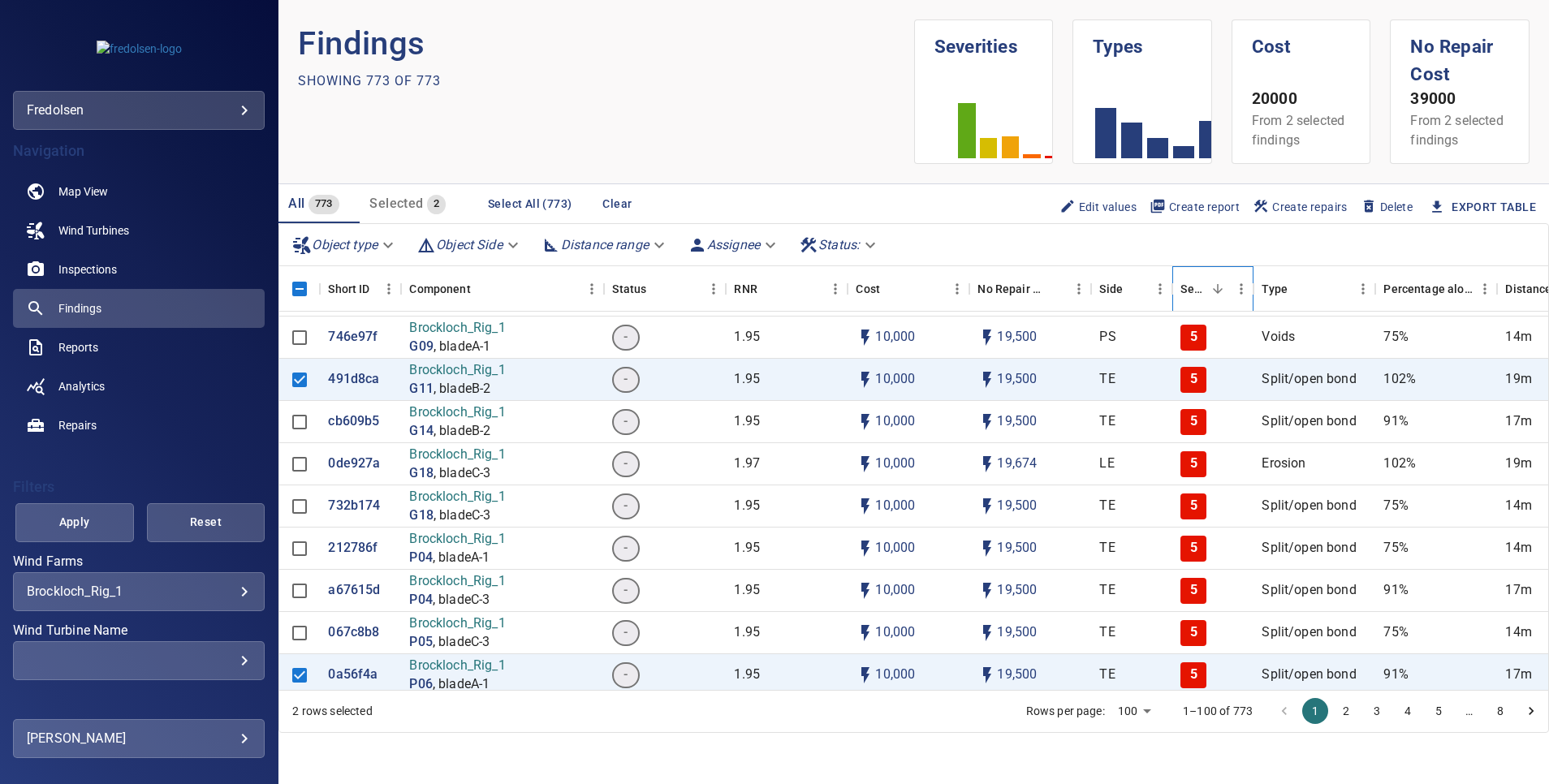
scroll to position [0, 0]
